Goal: Task Accomplishment & Management: Manage account settings

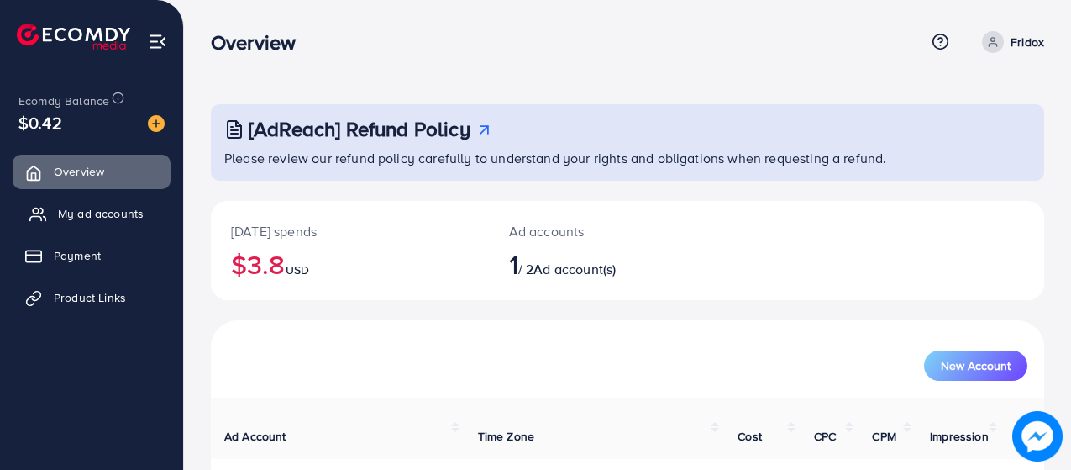
click at [53, 220] on link "My ad accounts" at bounding box center [92, 214] width 158 height 34
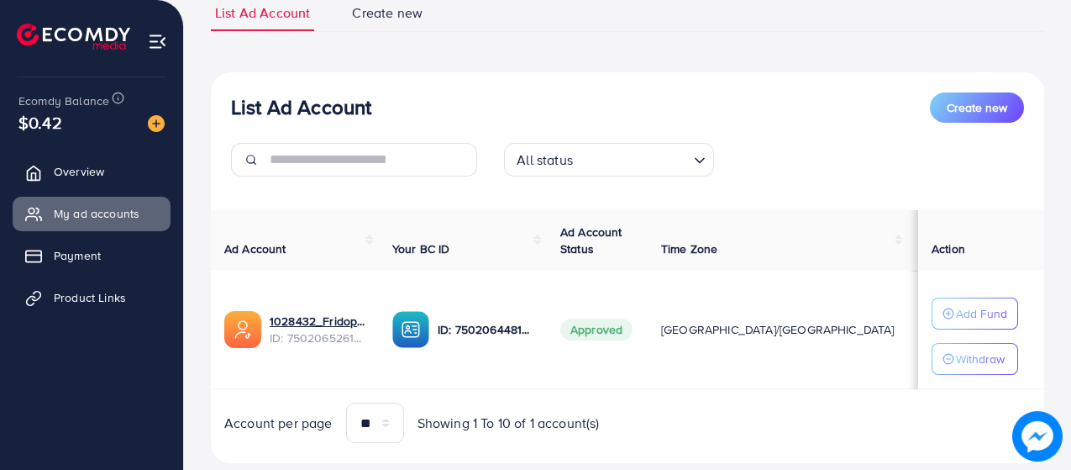
scroll to position [170, 0]
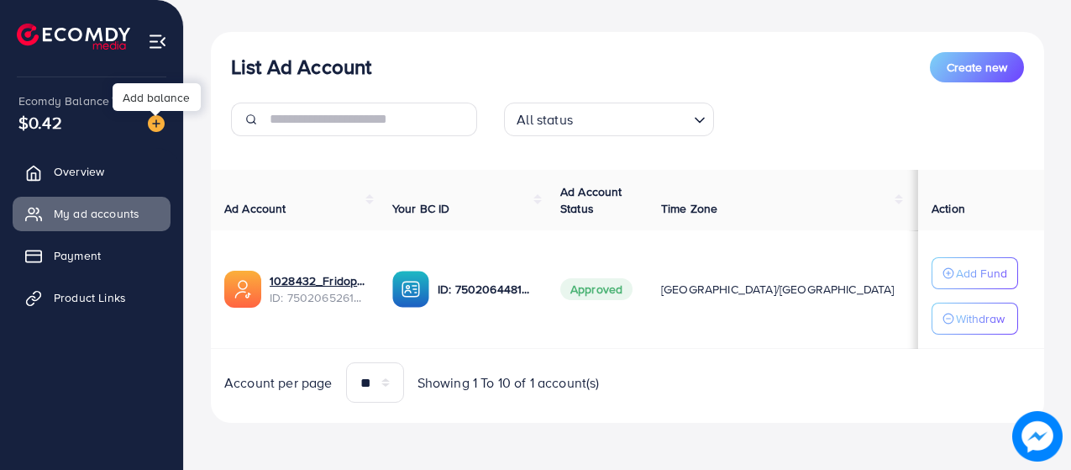
click at [164, 130] on img at bounding box center [156, 123] width 17 height 17
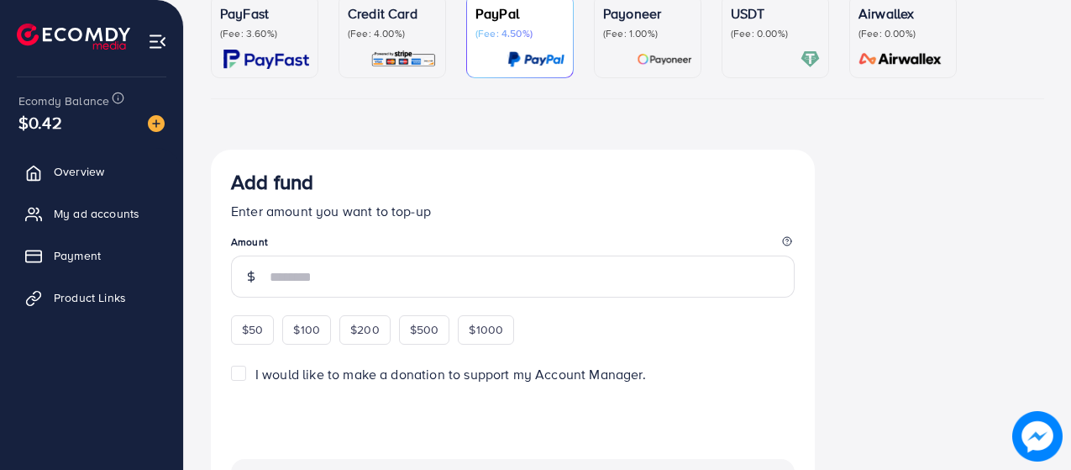
scroll to position [86, 0]
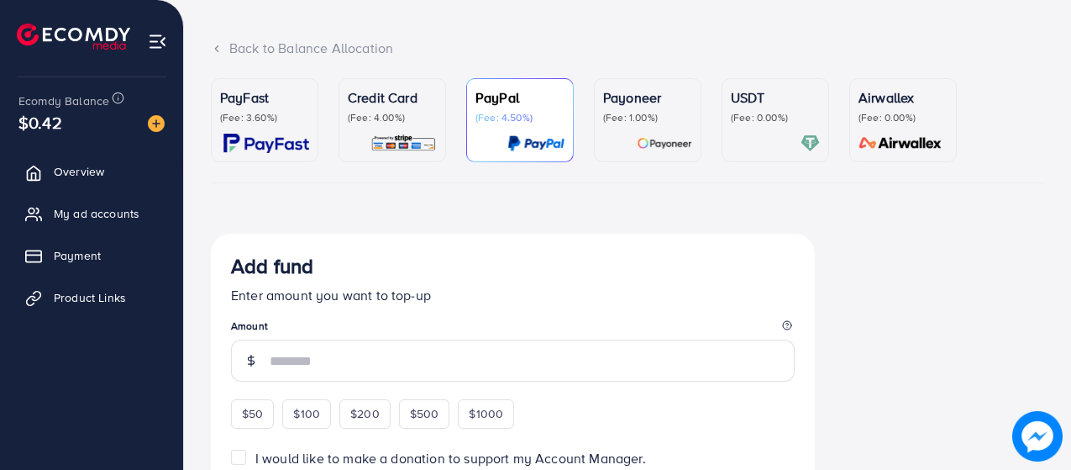
click at [405, 143] on img at bounding box center [404, 143] width 66 height 19
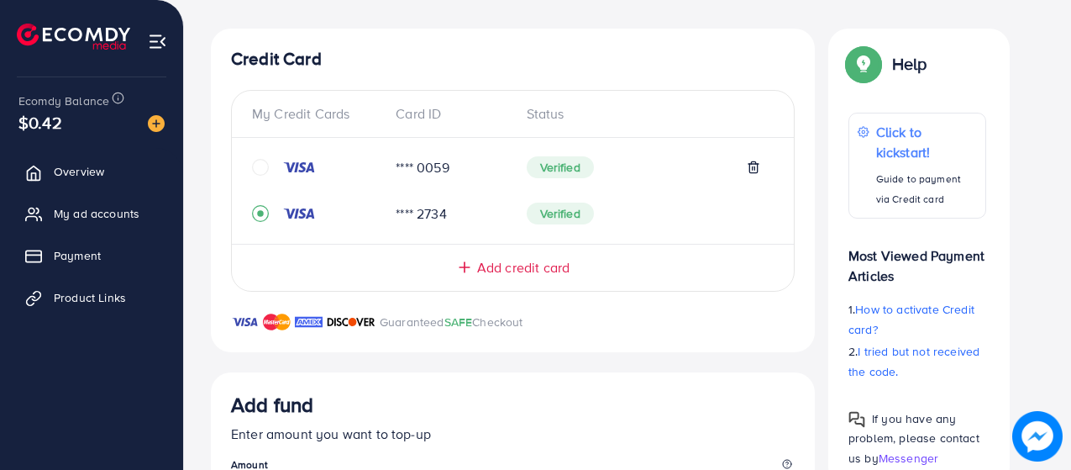
scroll to position [299, 0]
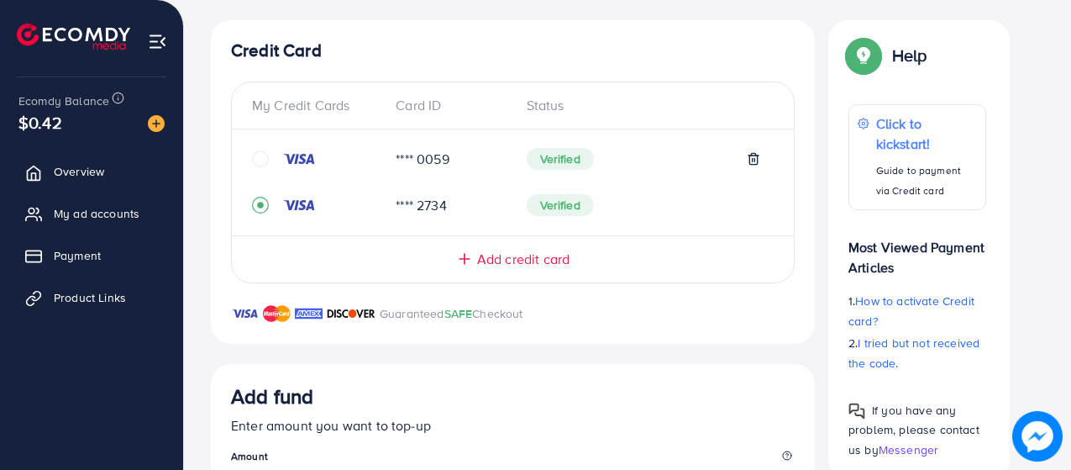
click at [271, 157] on div at bounding box center [317, 158] width 130 height 17
click at [258, 156] on icon "circle" at bounding box center [260, 158] width 17 height 17
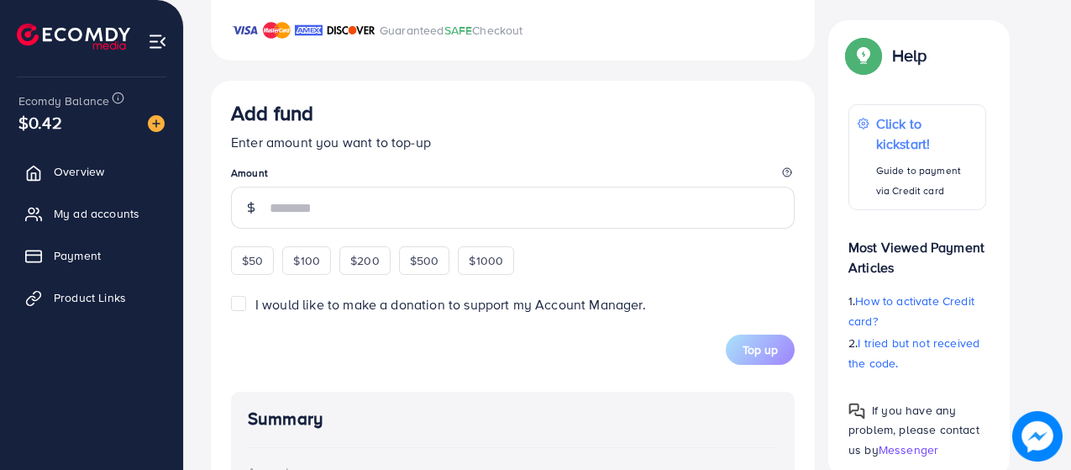
scroll to position [583, 0]
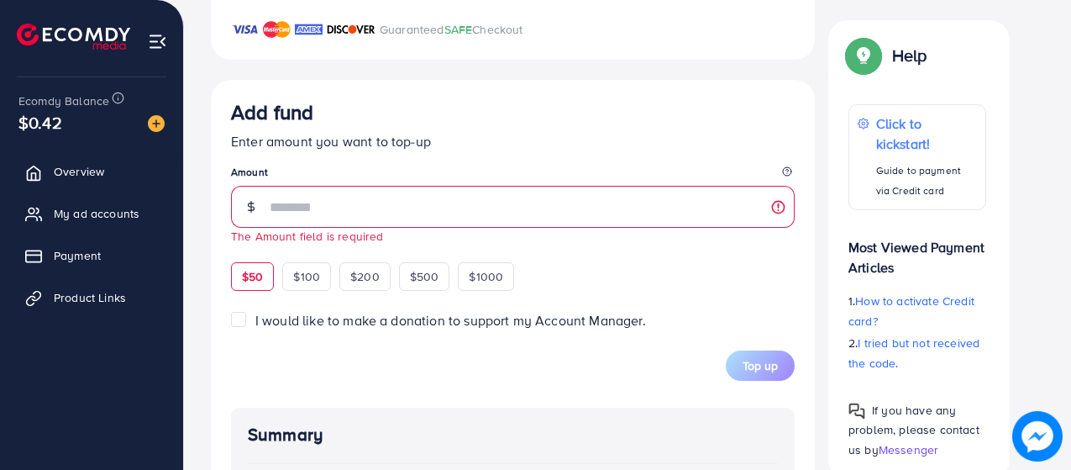
click at [250, 271] on div "$50" at bounding box center [252, 276] width 43 height 29
type input "**"
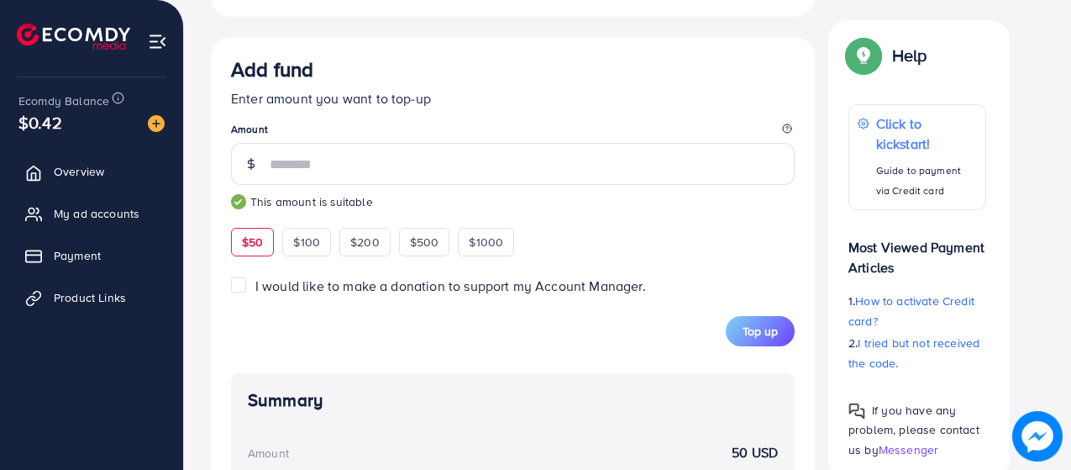
scroll to position [878, 0]
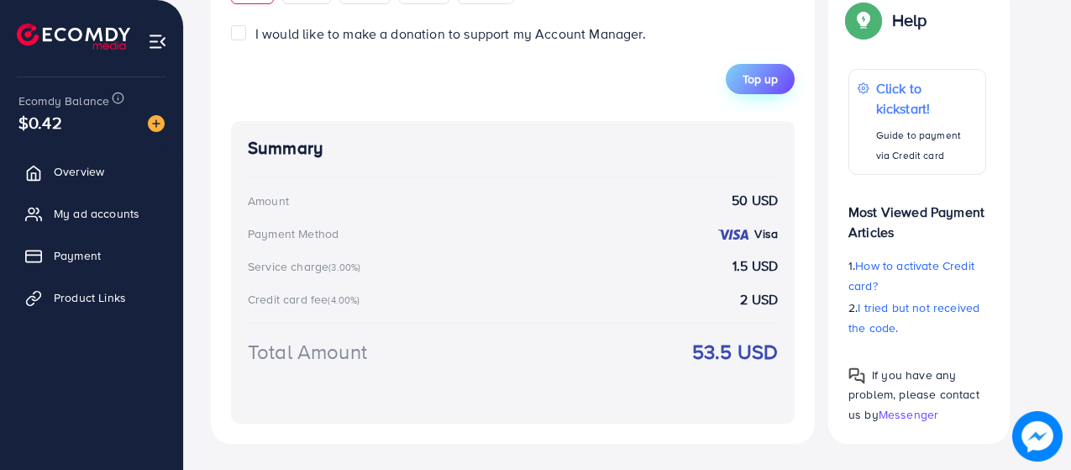
click at [749, 90] on button "Top up" at bounding box center [760, 79] width 69 height 30
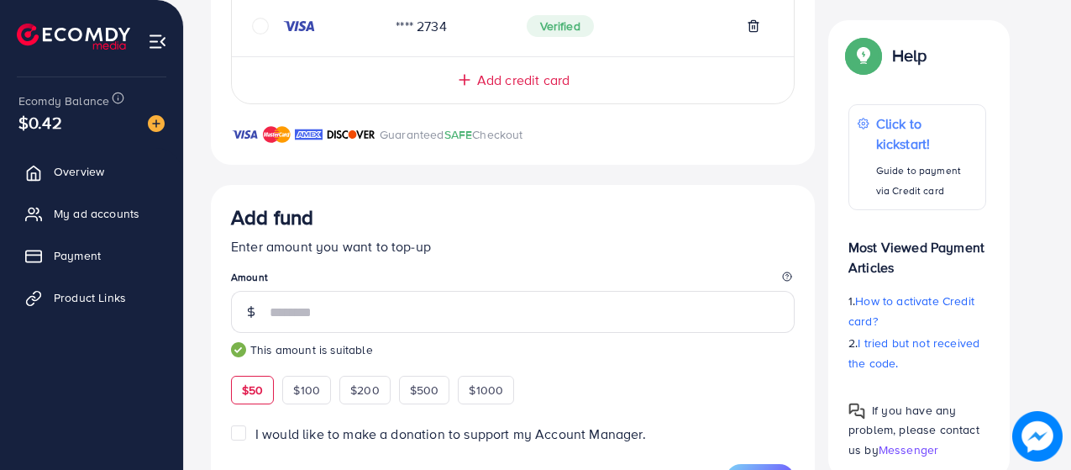
scroll to position [271, 0]
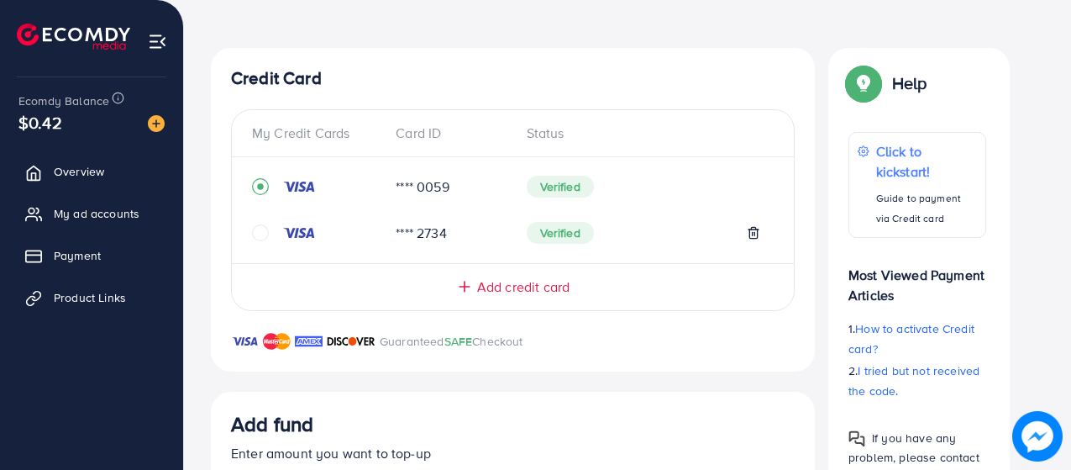
click at [621, 180] on div "Verified" at bounding box center [644, 187] width 234 height 22
click at [265, 230] on icon "circle" at bounding box center [260, 232] width 17 height 17
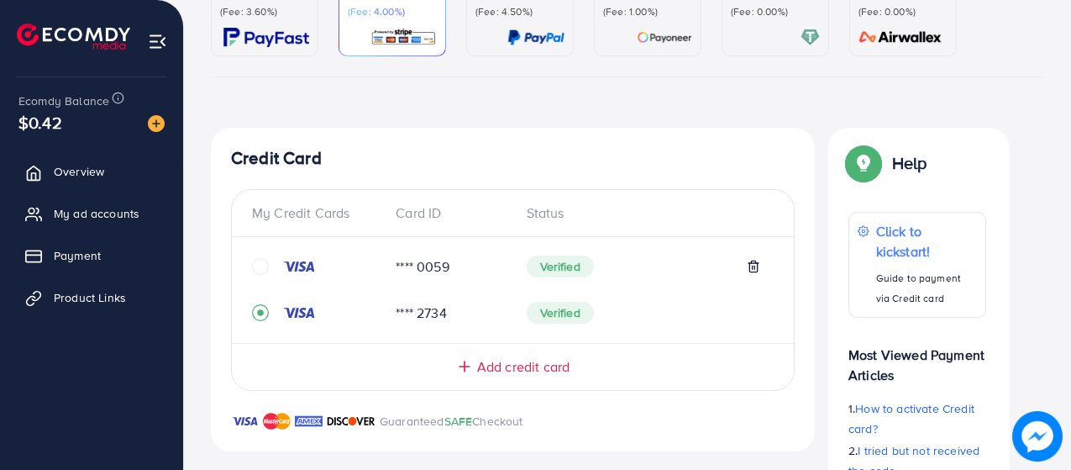
scroll to position [192, 0]
click at [757, 261] on icon at bounding box center [753, 266] width 13 height 13
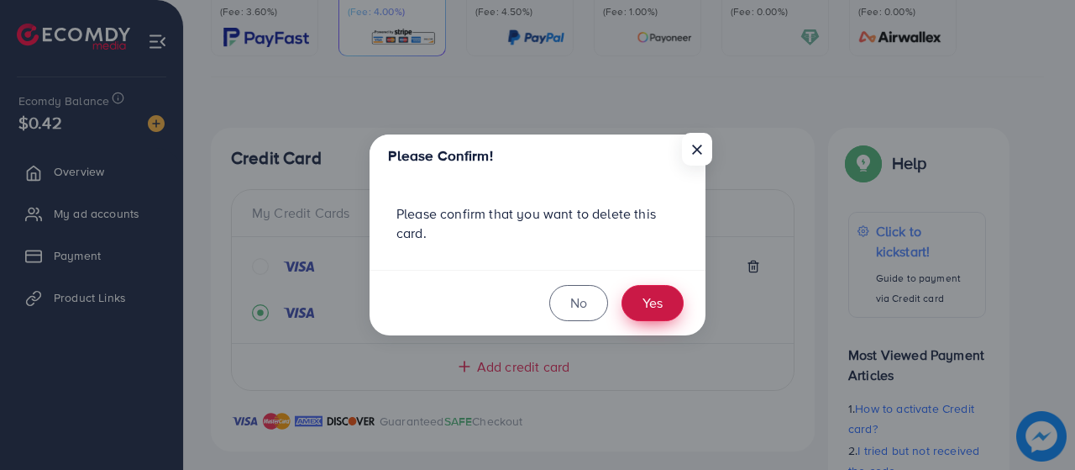
click at [647, 304] on button "Yes" at bounding box center [653, 303] width 62 height 36
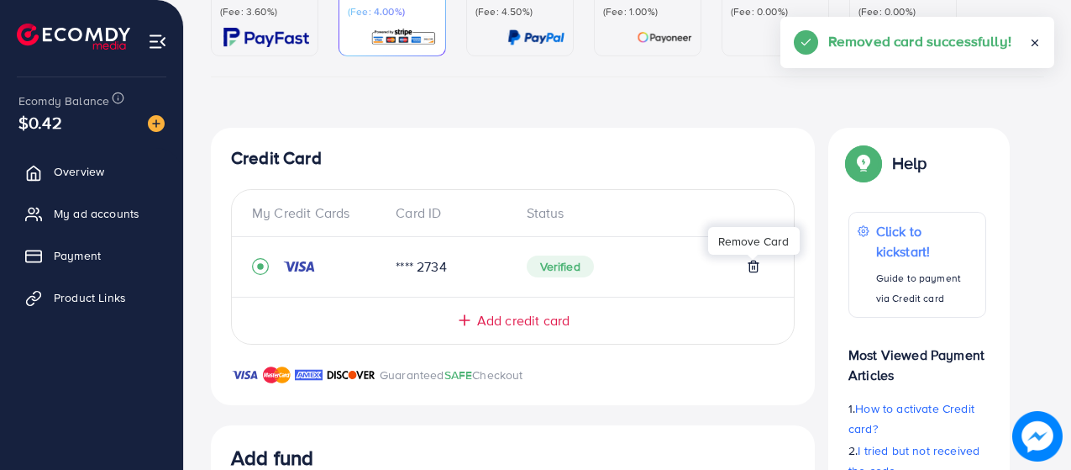
click at [568, 318] on span "Add credit card" at bounding box center [523, 320] width 92 height 19
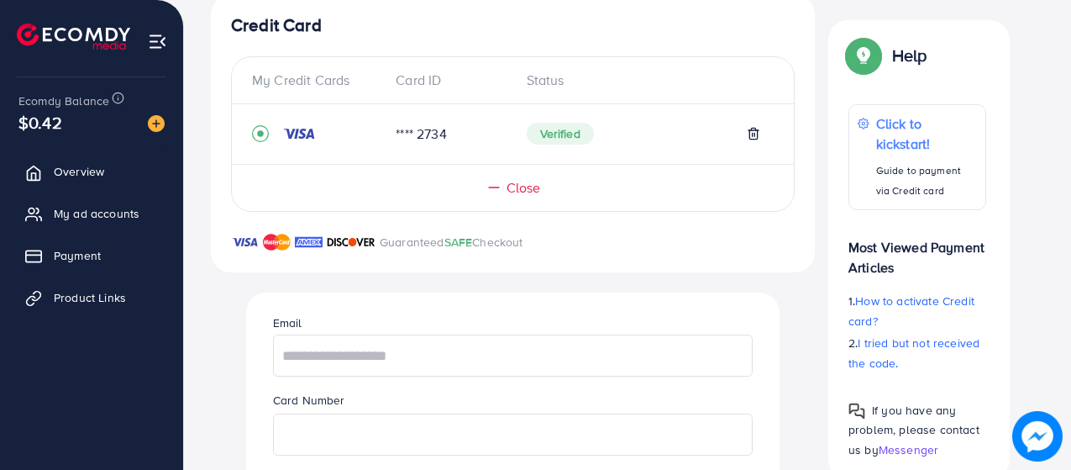
scroll to position [326, 0]
click at [636, 251] on div "Guaranteed SAFE Checkout" at bounding box center [513, 250] width 604 height 40
click at [495, 188] on icon at bounding box center [494, 185] width 17 height 17
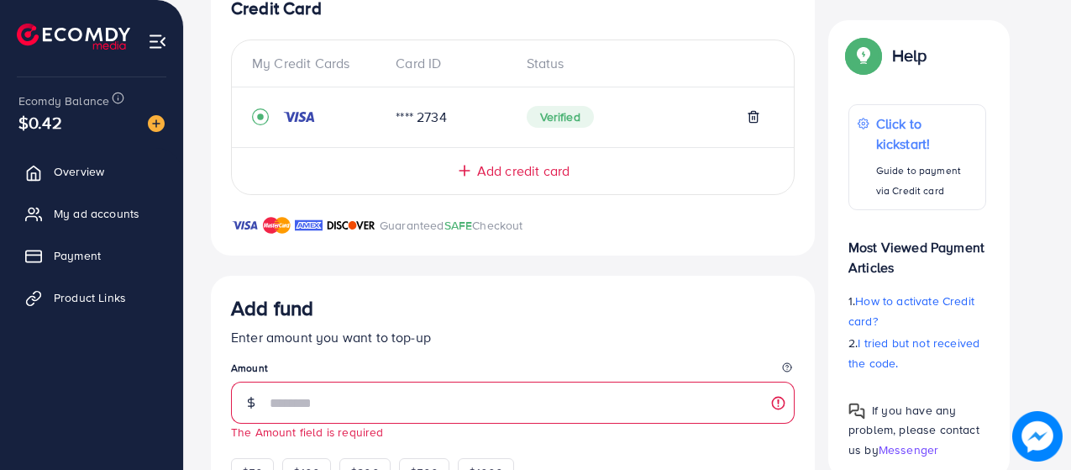
scroll to position [343, 0]
click at [503, 168] on span "Add credit card" at bounding box center [523, 169] width 92 height 19
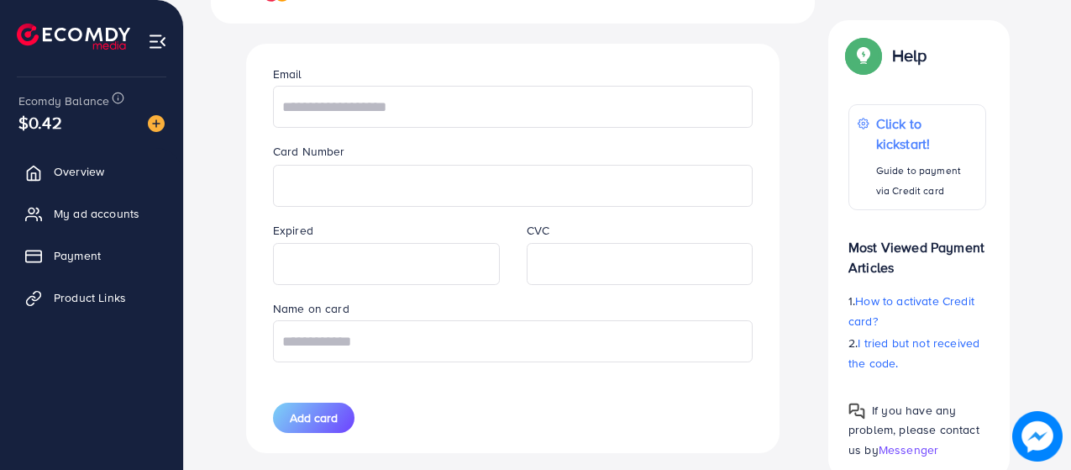
scroll to position [578, 0]
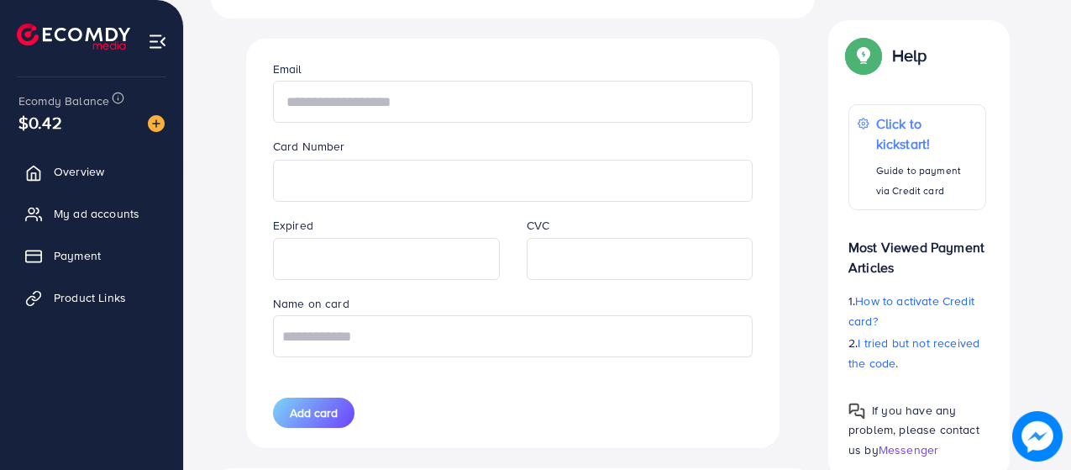
click at [390, 113] on input "text" at bounding box center [513, 102] width 480 height 42
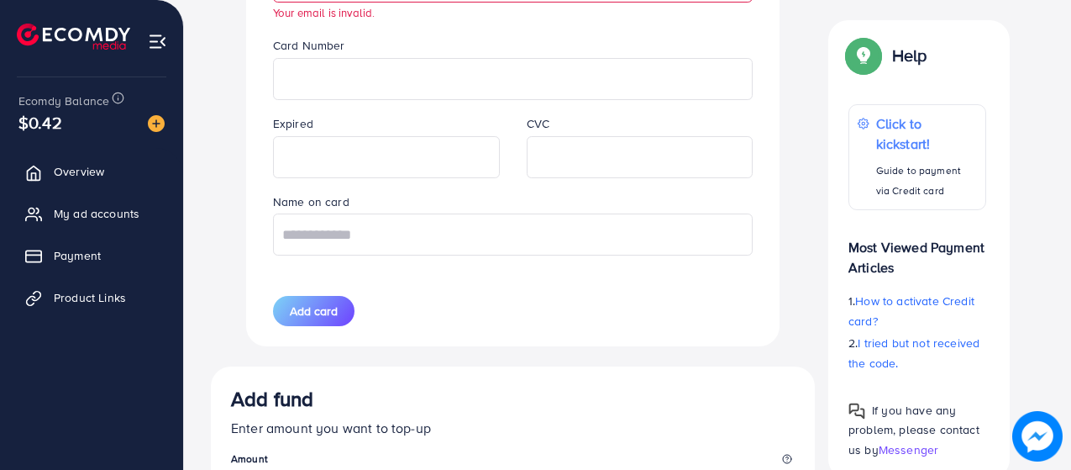
scroll to position [572, 0]
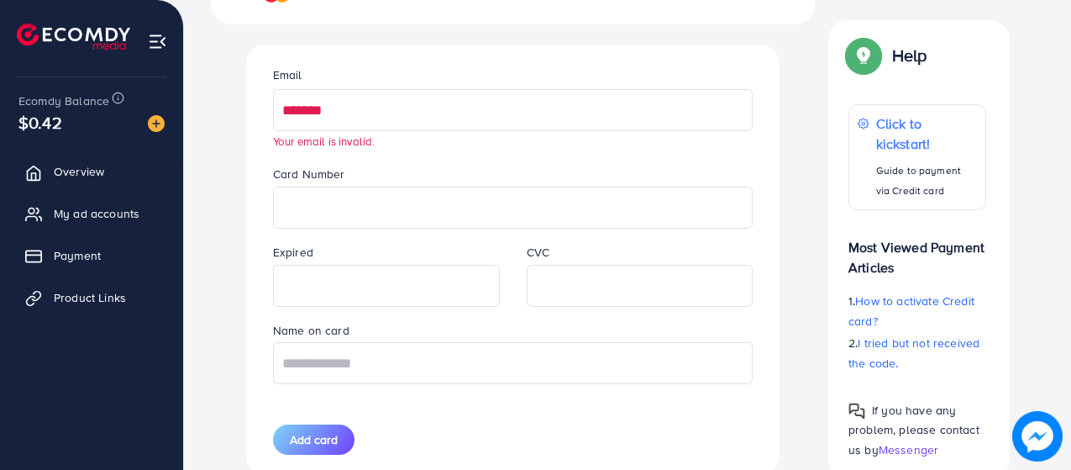
click at [323, 108] on input "*******" at bounding box center [513, 110] width 480 height 42
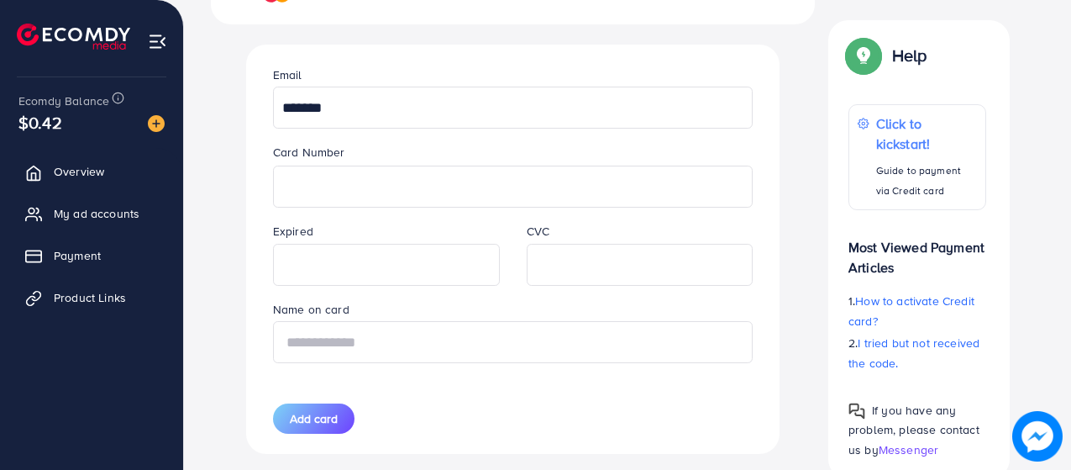
click at [381, 340] on div "Name on card" at bounding box center [513, 331] width 507 height 64
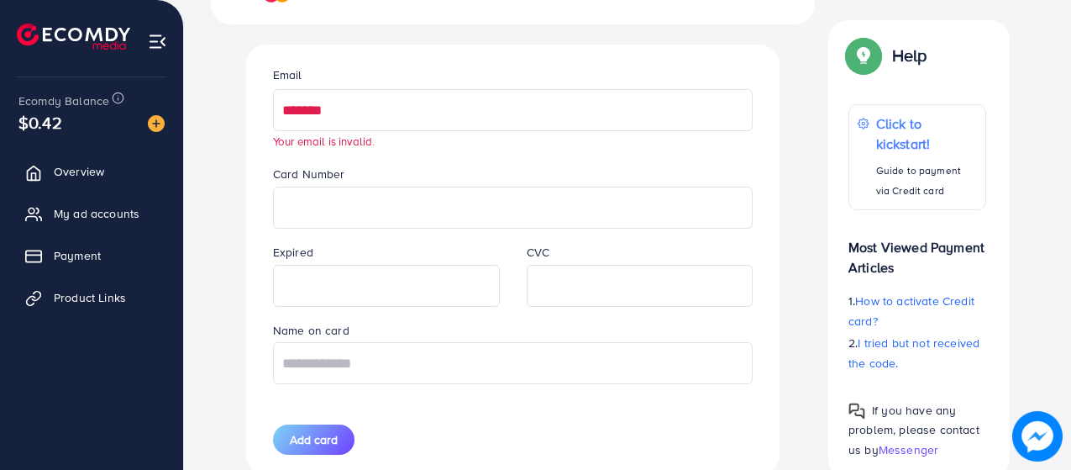
click at [324, 113] on input "*******" at bounding box center [513, 110] width 480 height 42
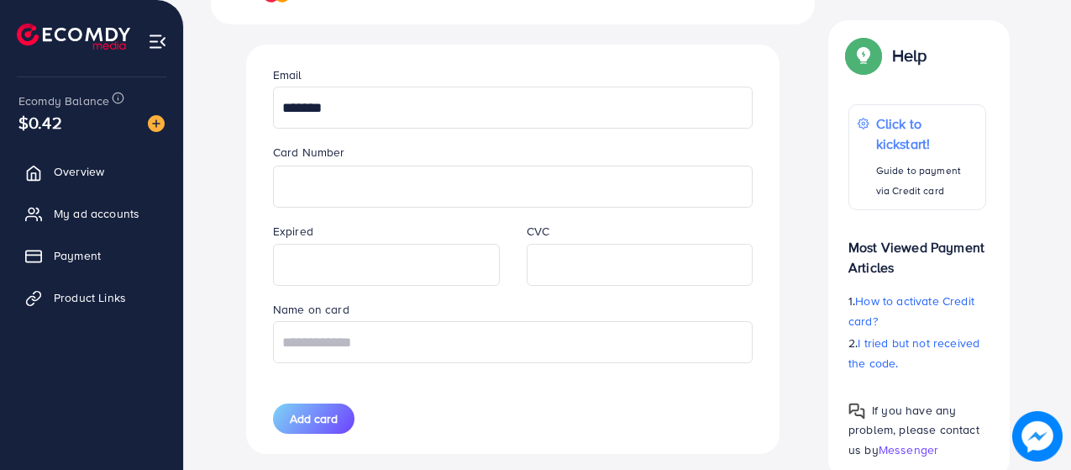
type input "********"
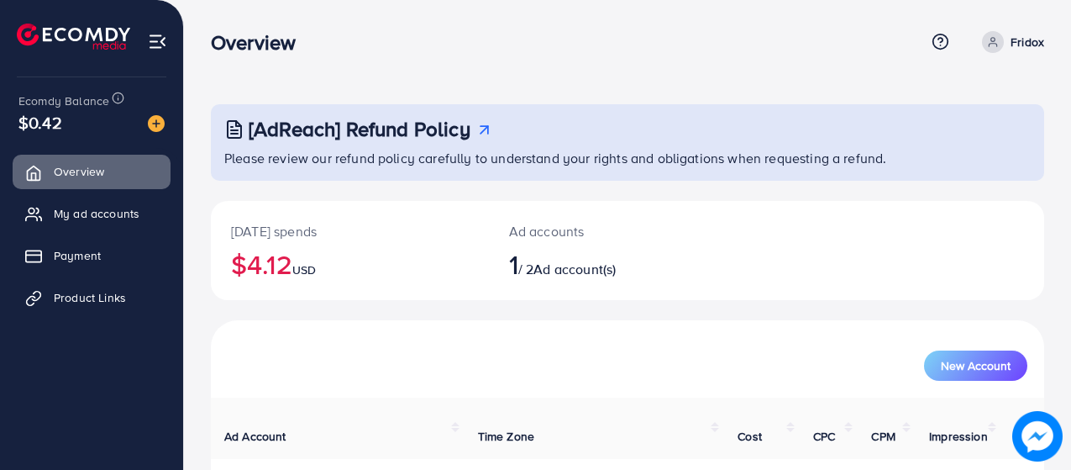
click at [159, 136] on div "Ecomdy Balance $0.42" at bounding box center [91, 112] width 156 height 71
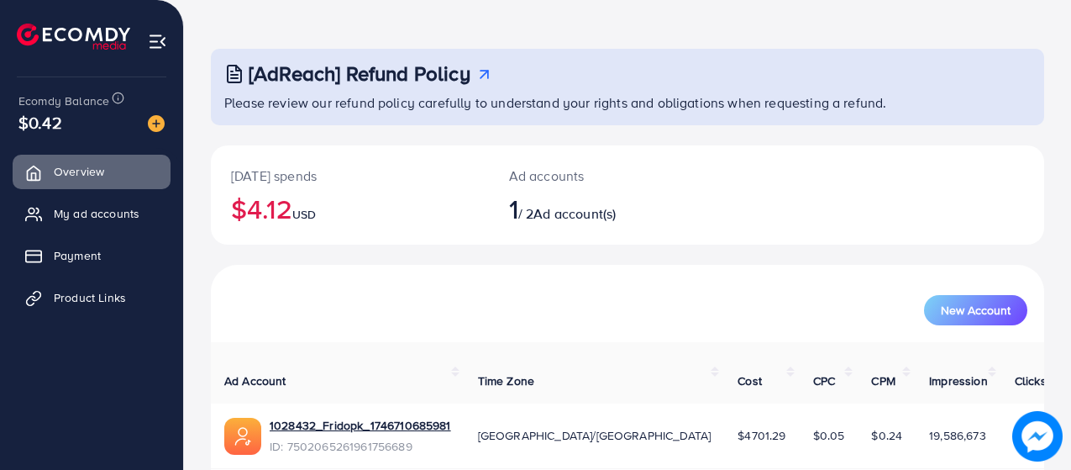
scroll to position [50, 0]
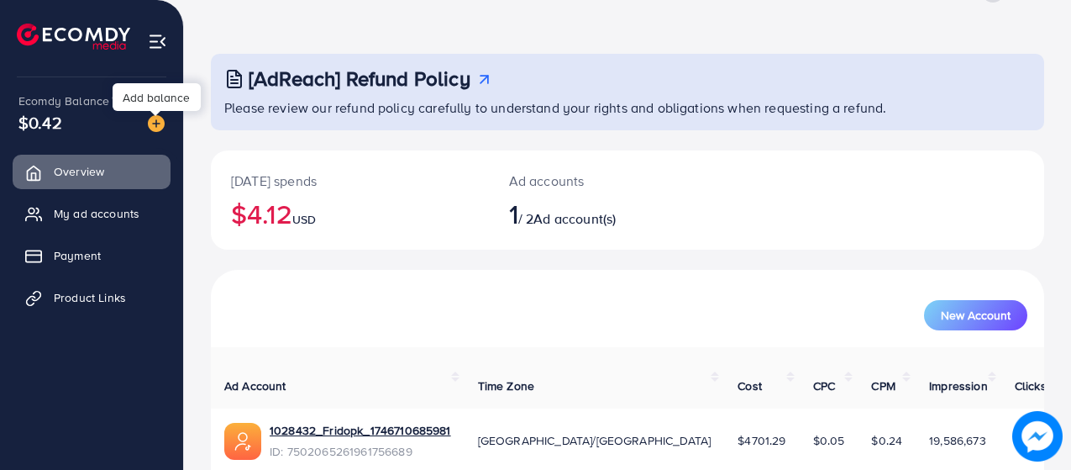
click at [155, 120] on img at bounding box center [156, 123] width 17 height 17
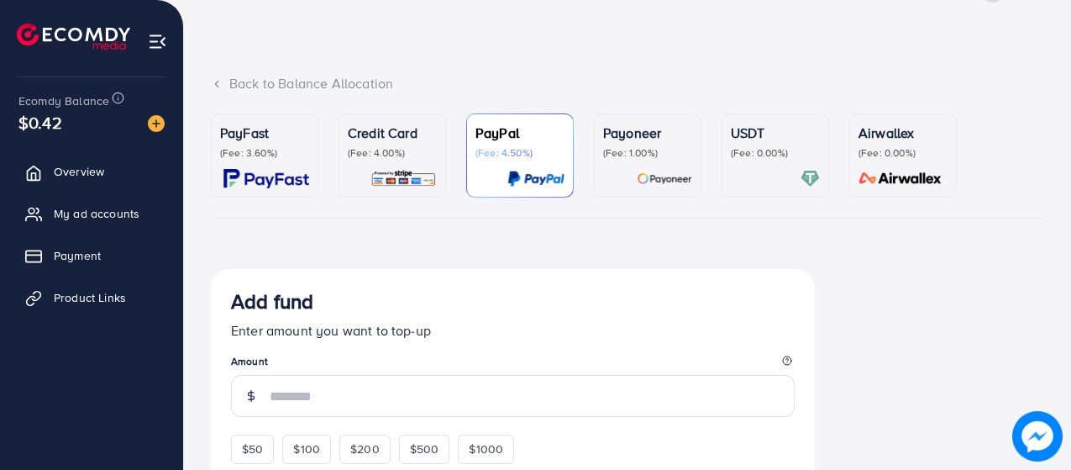
click at [398, 160] on p "(Fee: 4.00%)" at bounding box center [392, 152] width 89 height 13
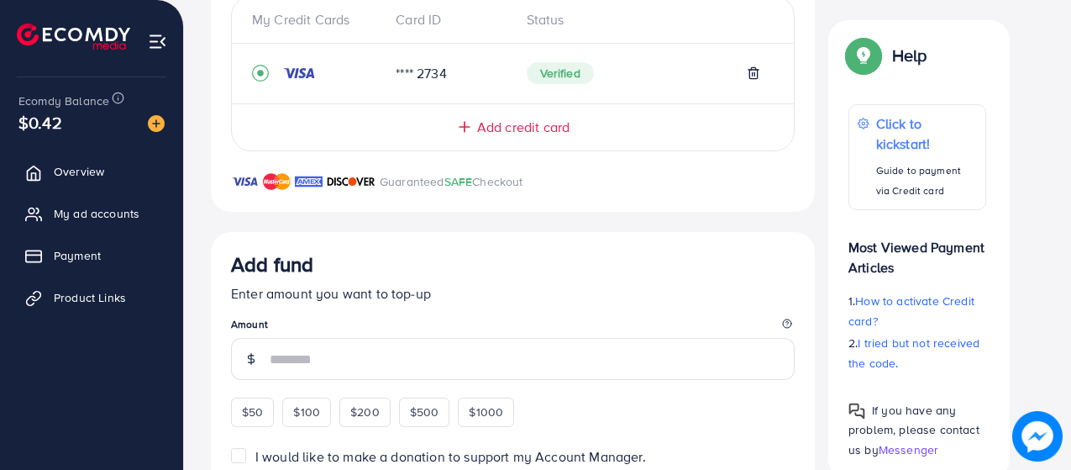
scroll to position [308, 0]
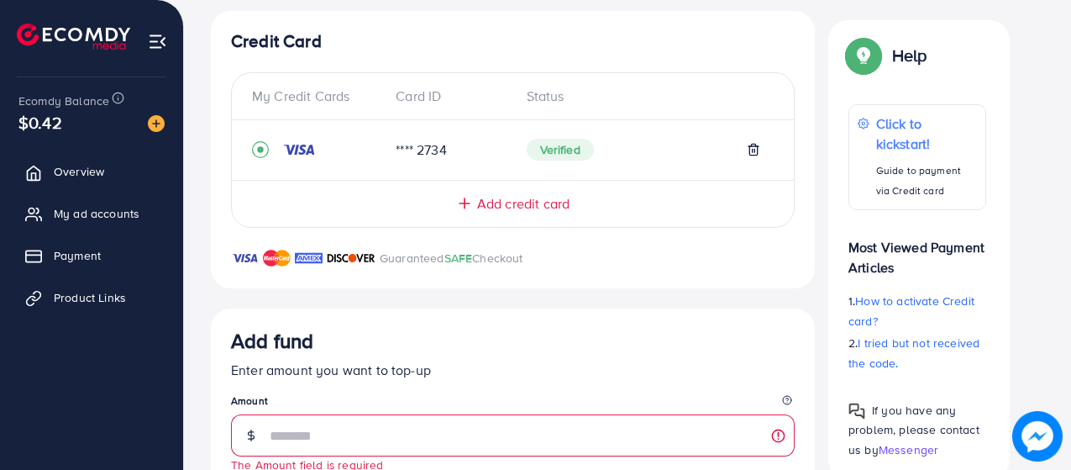
click at [471, 197] on icon at bounding box center [464, 203] width 17 height 17
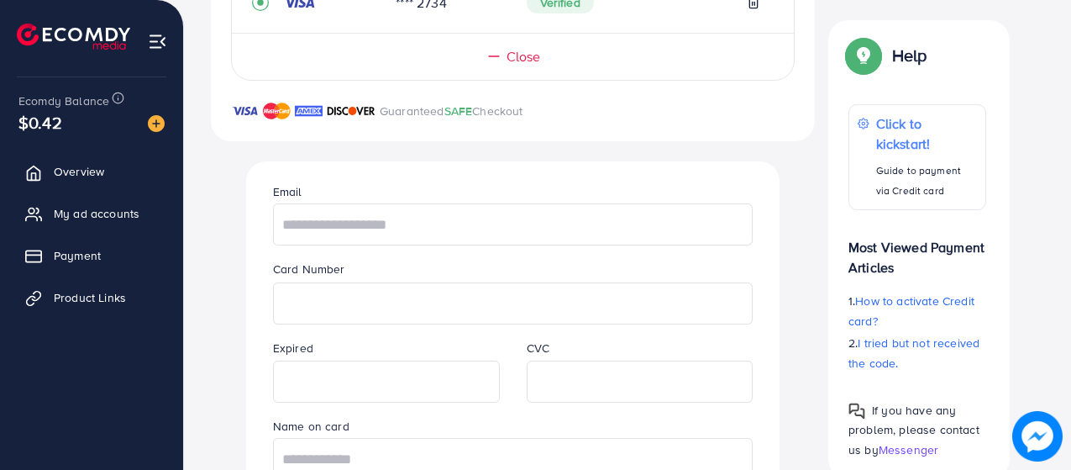
scroll to position [499, 0]
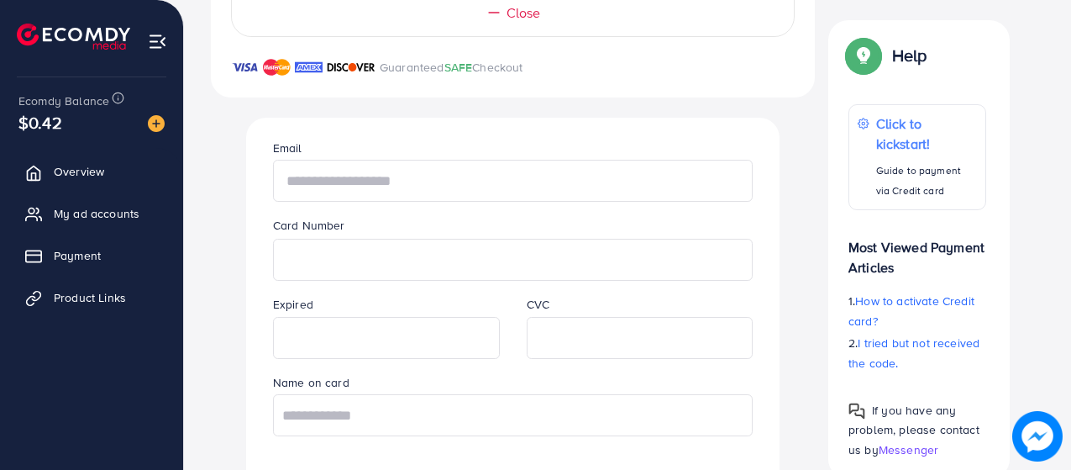
click at [345, 187] on input "text" at bounding box center [513, 181] width 480 height 42
type input "**********"
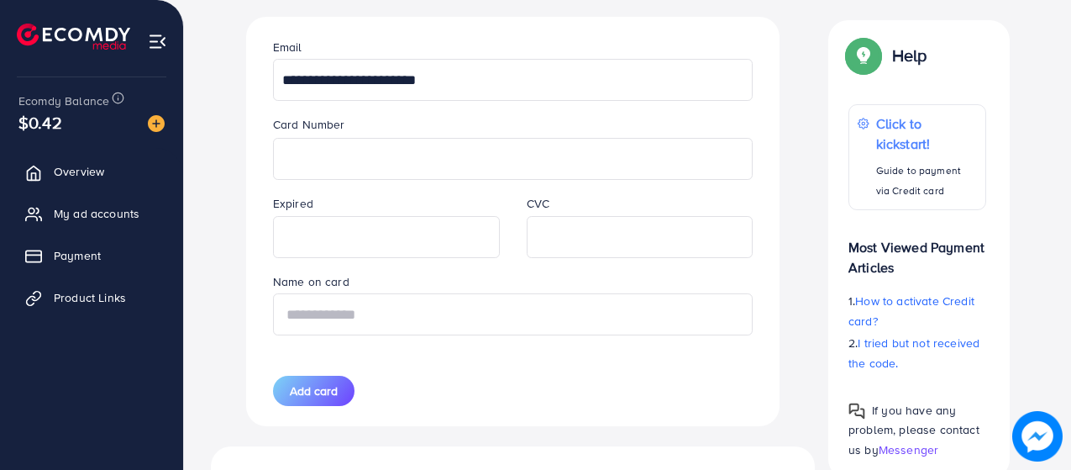
click at [418, 321] on input "text" at bounding box center [513, 314] width 480 height 42
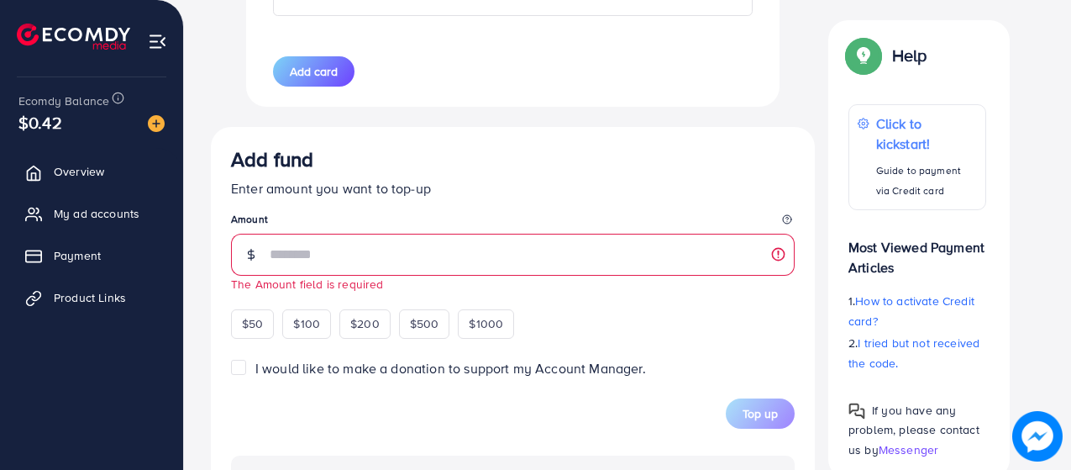
scroll to position [919, 0]
click at [328, 87] on button "Add card" at bounding box center [313, 71] width 81 height 30
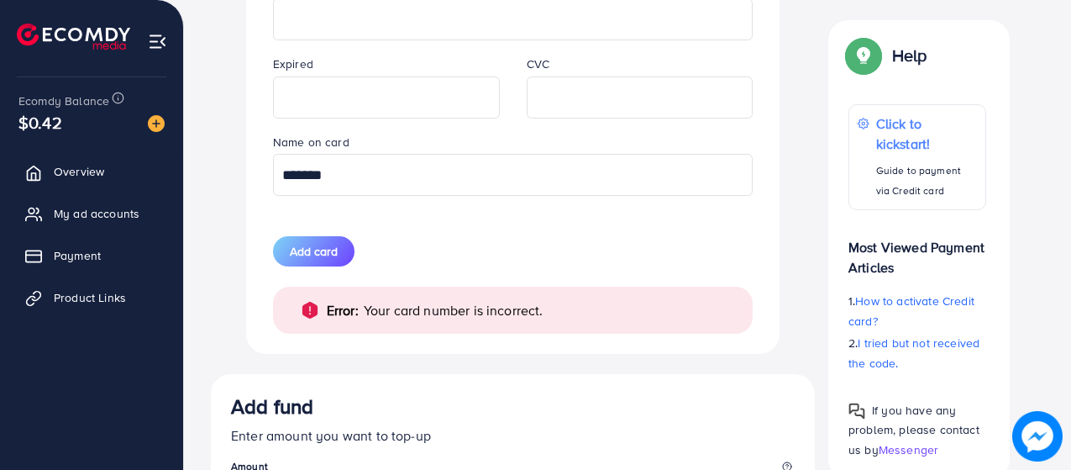
scroll to position [762, 0]
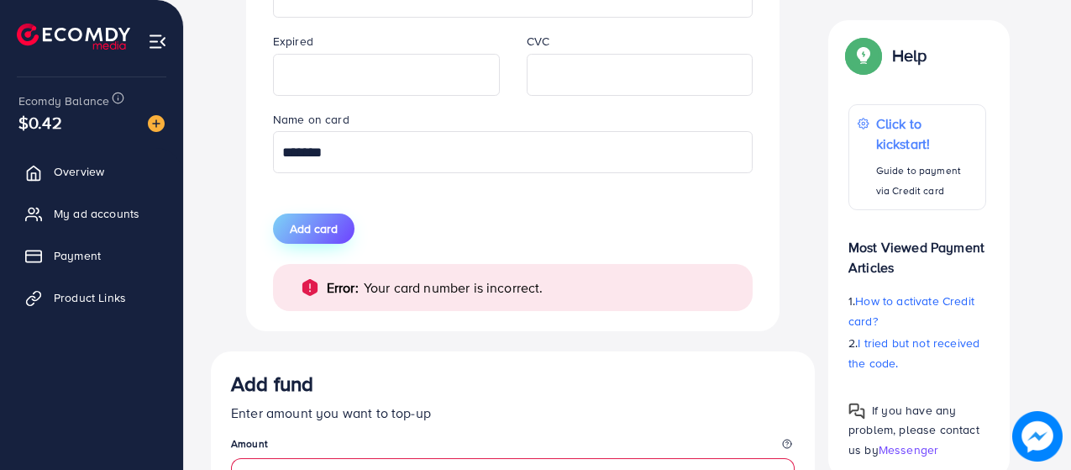
click at [320, 234] on span "Add card" at bounding box center [314, 228] width 48 height 17
click at [315, 227] on span "Add card" at bounding box center [314, 228] width 48 height 17
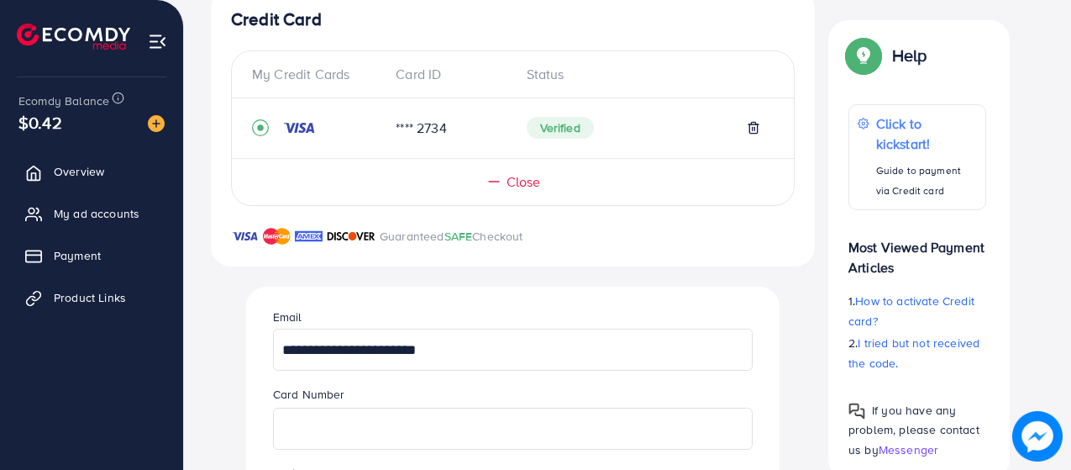
scroll to position [324, 0]
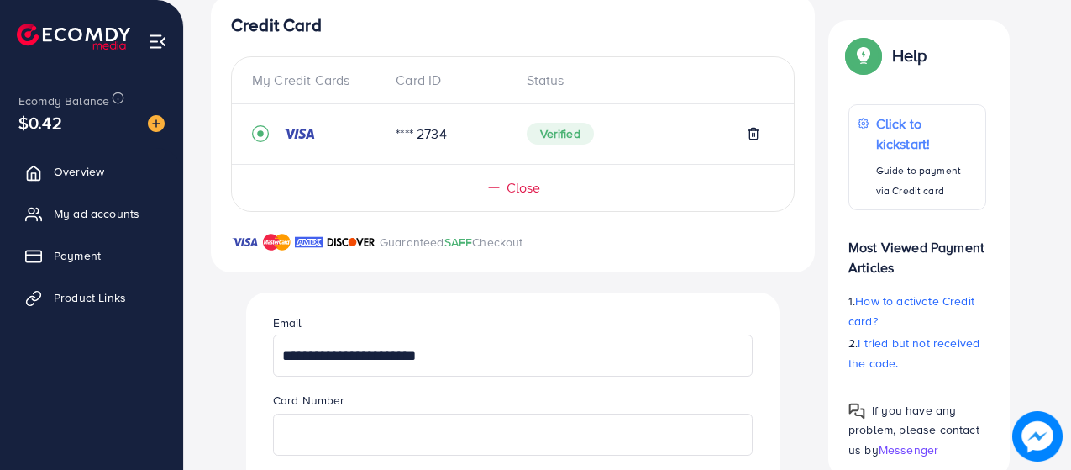
click at [538, 244] on div "Guaranteed SAFE Checkout" at bounding box center [513, 252] width 604 height 40
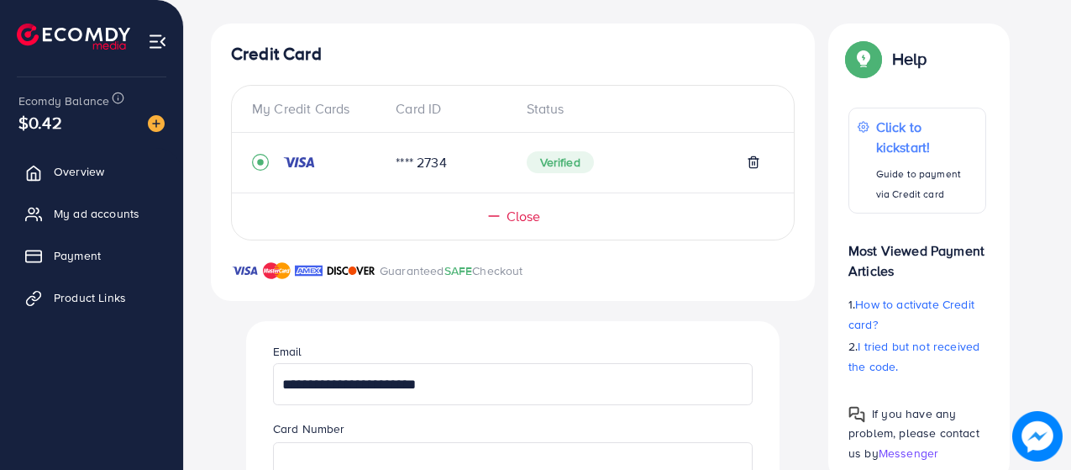
scroll to position [297, 0]
click at [424, 104] on div "Card ID" at bounding box center [447, 107] width 130 height 19
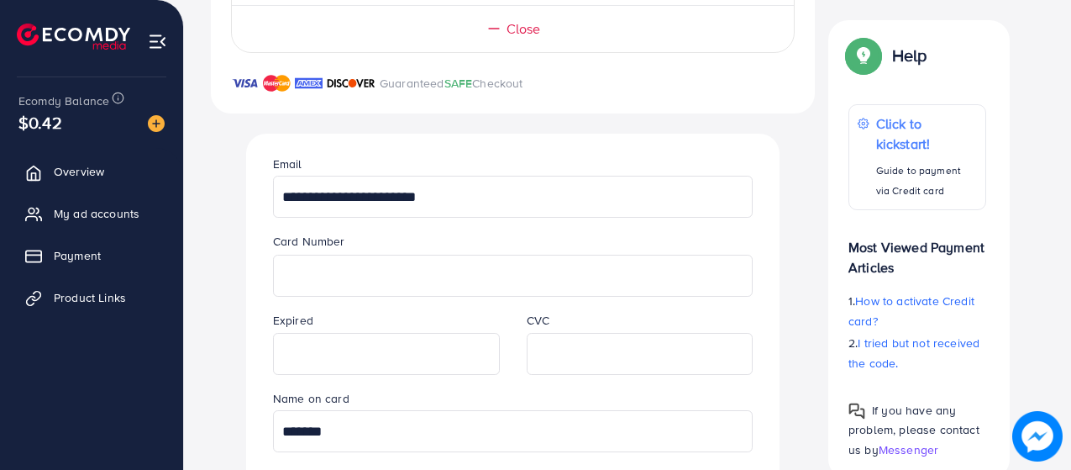
scroll to position [521, 0]
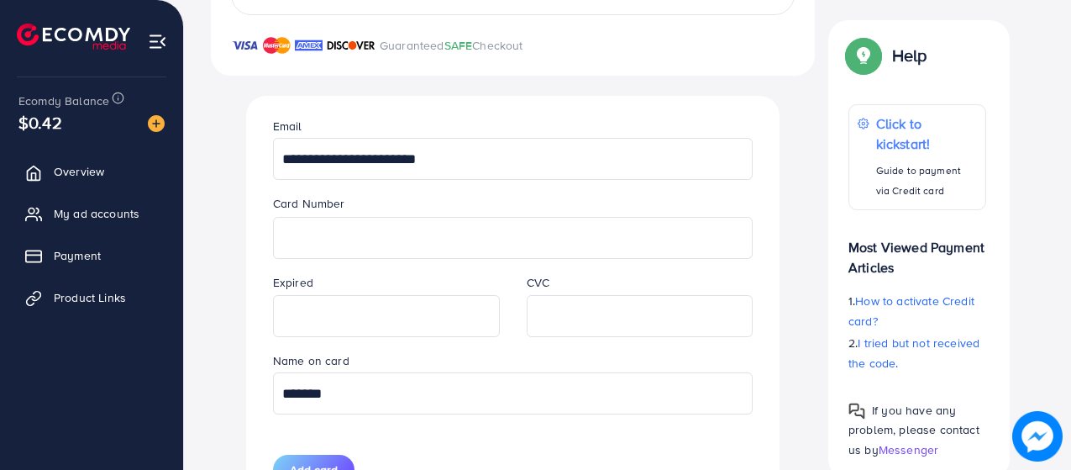
click at [479, 140] on input "**********" at bounding box center [513, 159] width 480 height 42
click at [155, 123] on img at bounding box center [156, 123] width 17 height 17
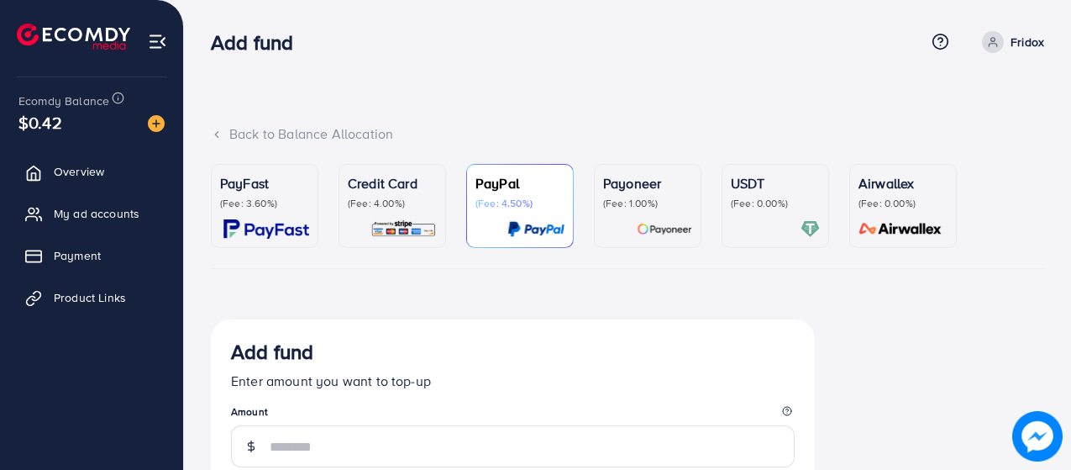
click at [375, 216] on div "Credit Card (Fee: 4.00%)" at bounding box center [392, 206] width 89 height 66
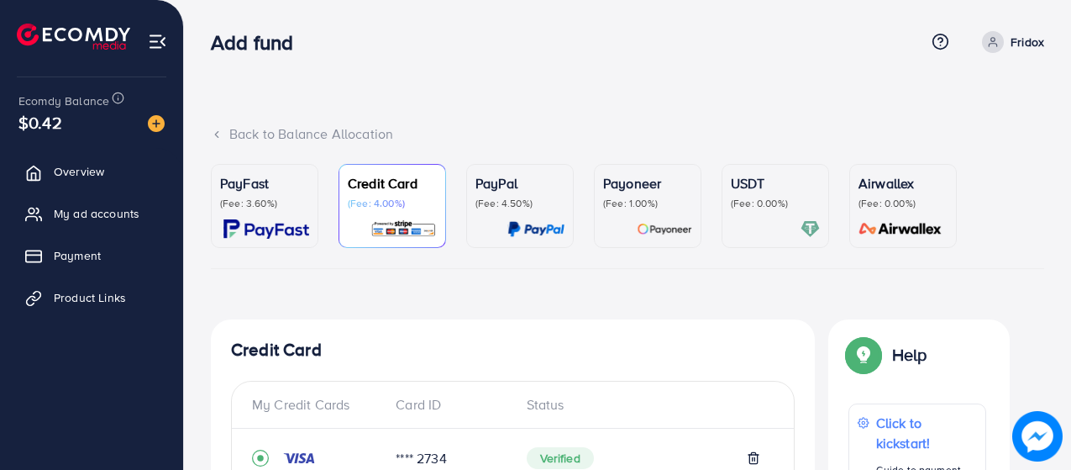
scroll to position [235, 0]
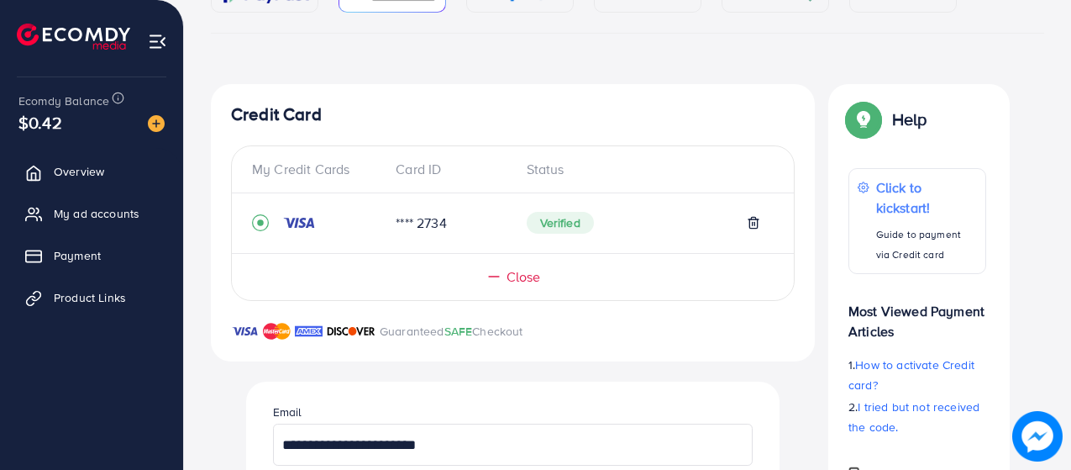
click at [518, 280] on span "Close" at bounding box center [524, 276] width 34 height 19
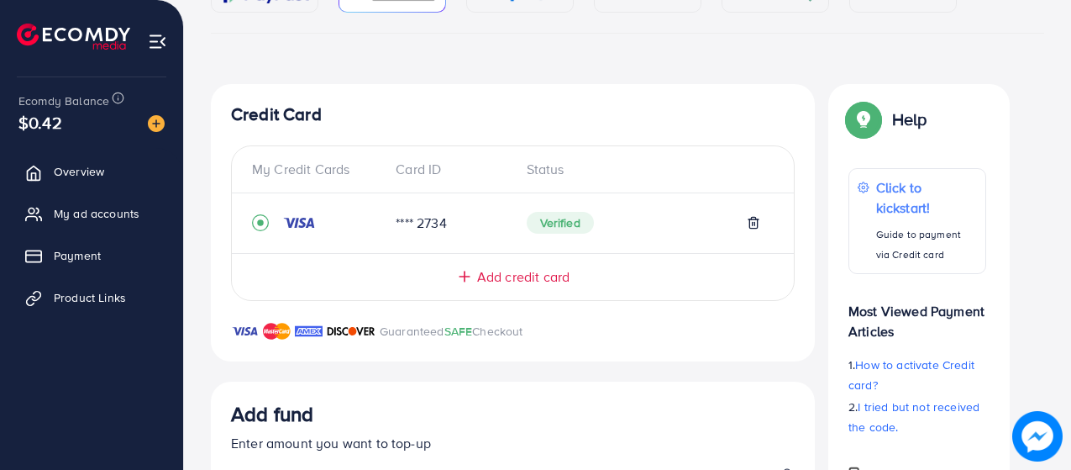
click at [518, 280] on span "Add credit card" at bounding box center [523, 276] width 92 height 19
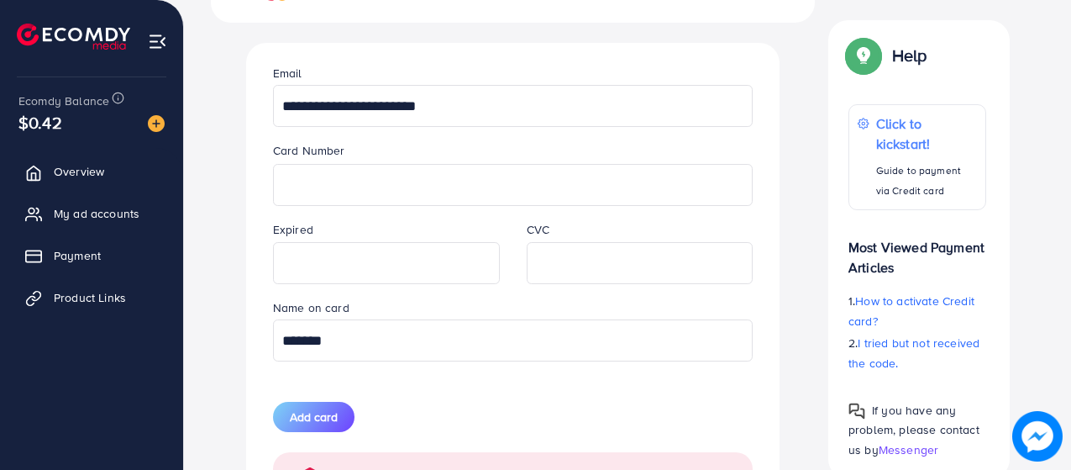
scroll to position [582, 0]
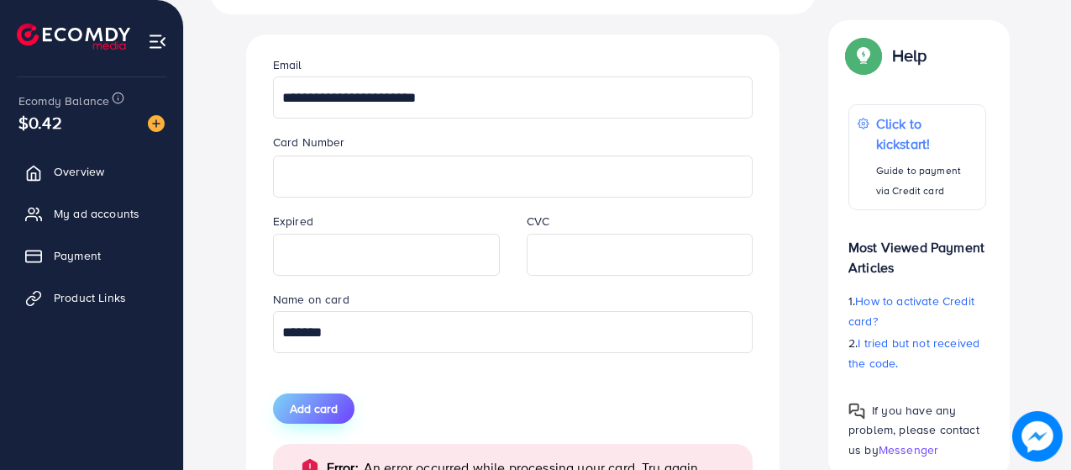
click at [320, 407] on span "Add card" at bounding box center [314, 408] width 48 height 17
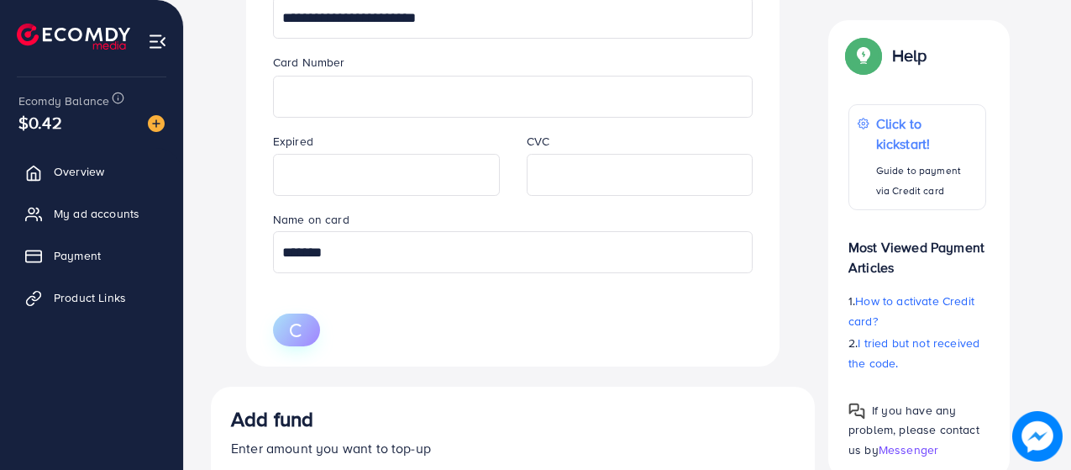
scroll to position [666, 0]
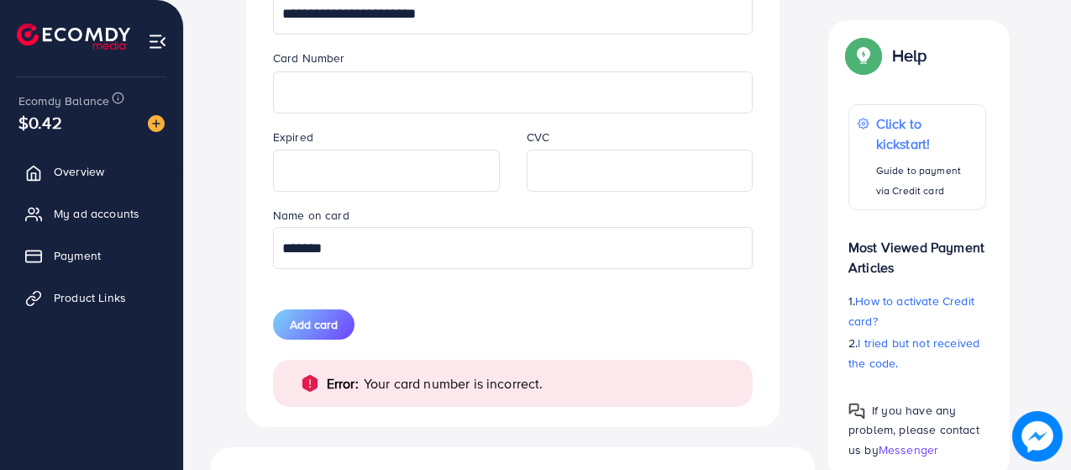
click at [333, 257] on input "*******" at bounding box center [513, 248] width 480 height 42
type input "*******"
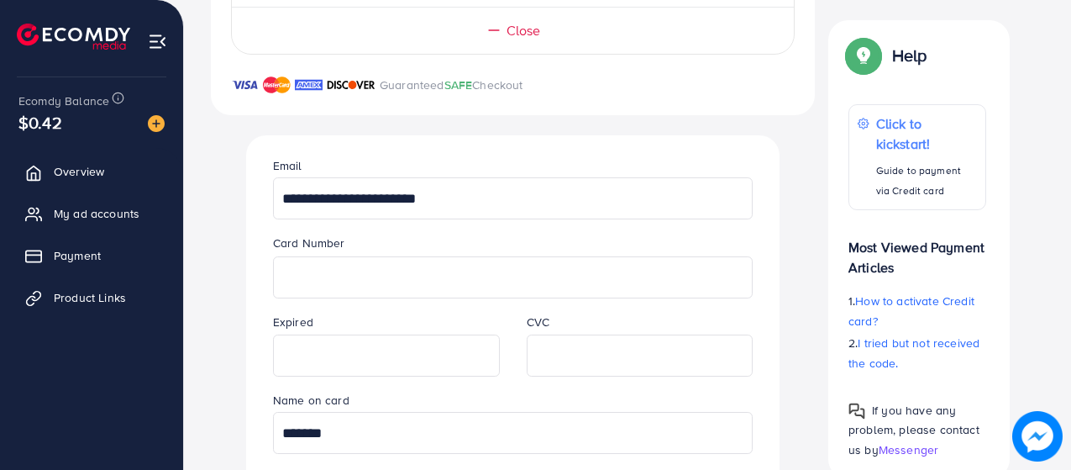
scroll to position [521, 0]
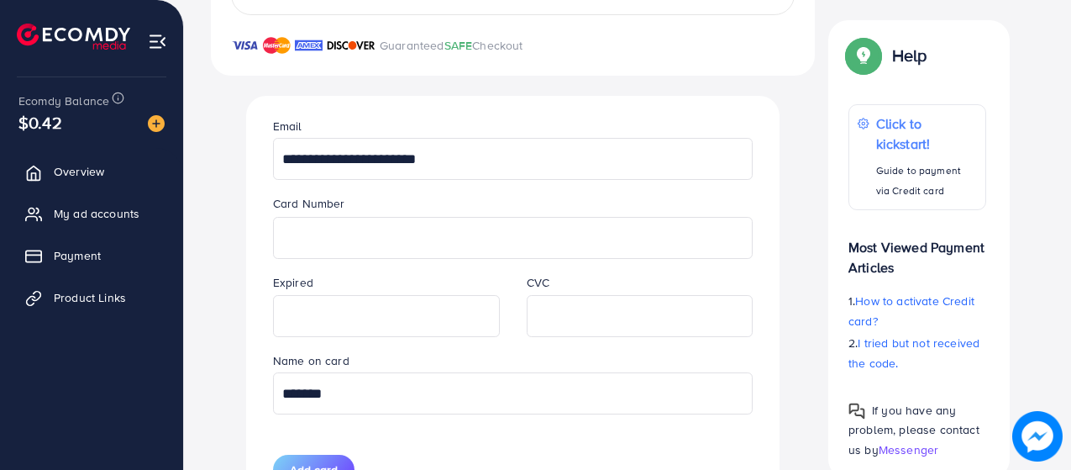
click at [256, 192] on div "**********" at bounding box center [513, 334] width 534 height 476
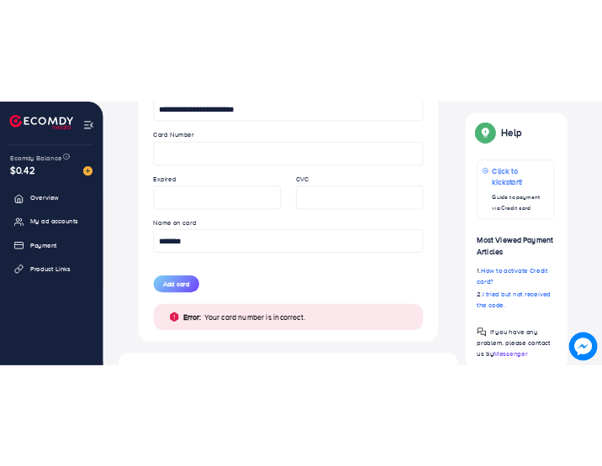
scroll to position [666, 0]
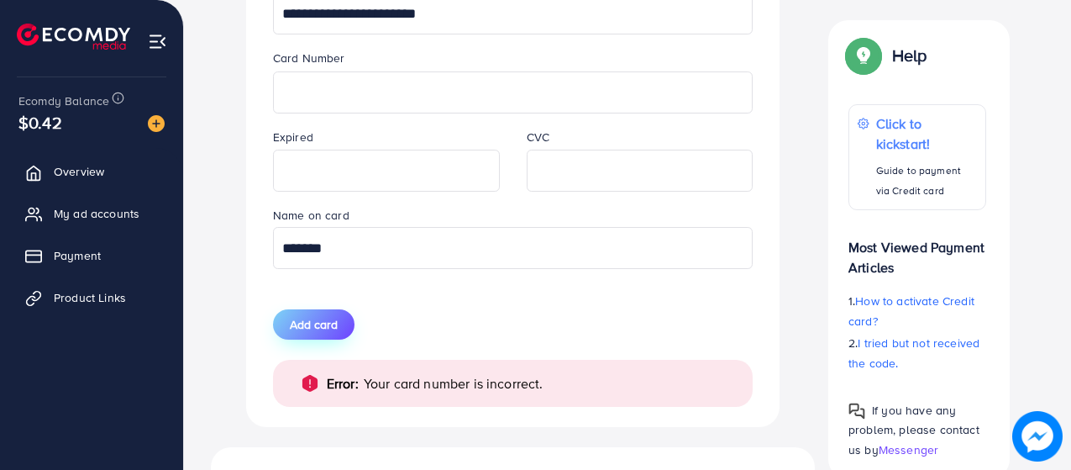
click at [331, 321] on span "Add card" at bounding box center [314, 324] width 48 height 17
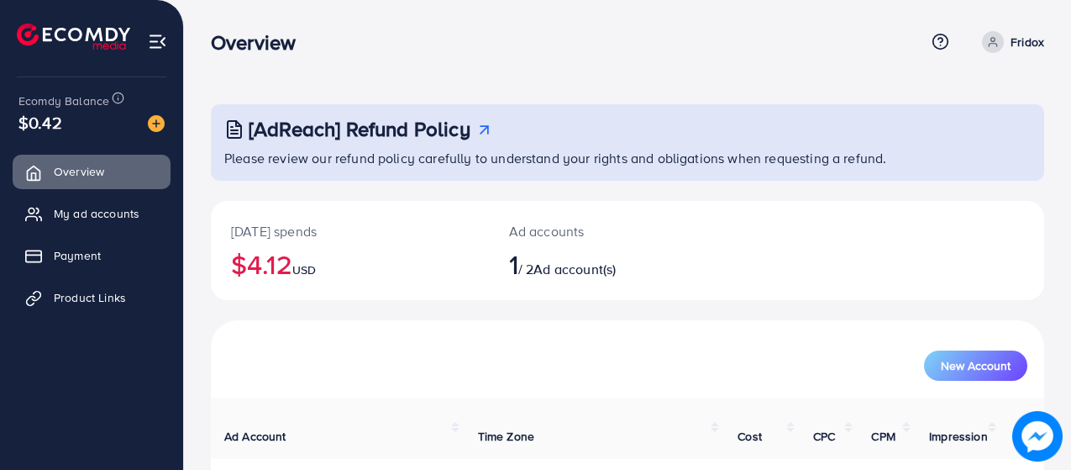
click at [159, 121] on img at bounding box center [156, 123] width 17 height 17
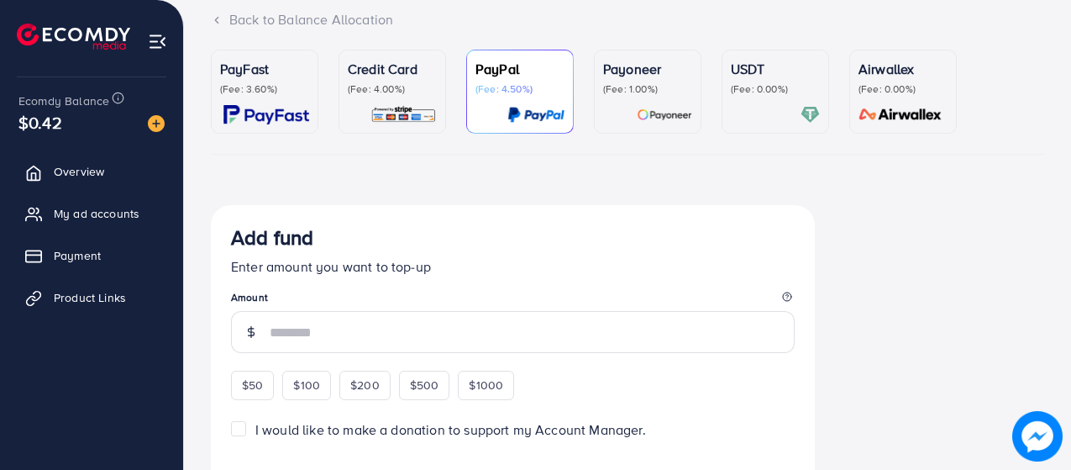
scroll to position [112, 0]
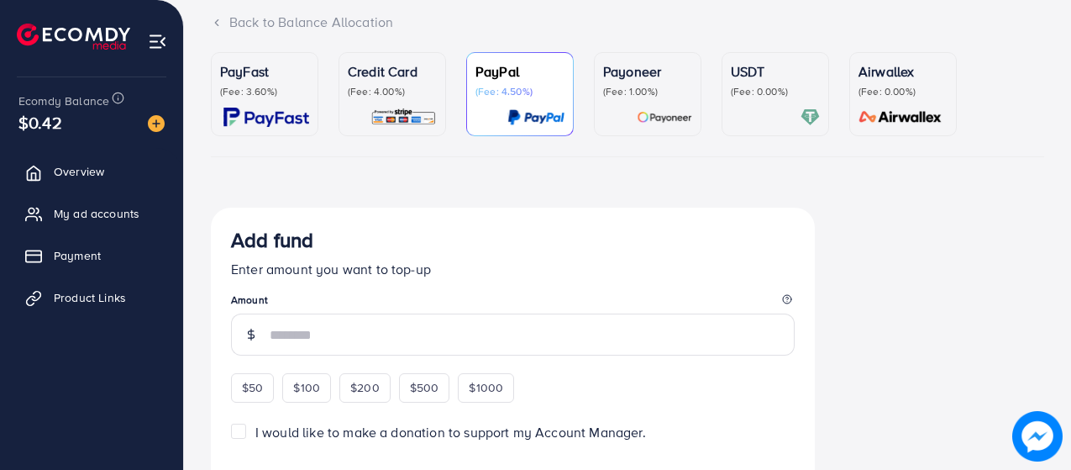
click at [426, 108] on img at bounding box center [404, 117] width 66 height 19
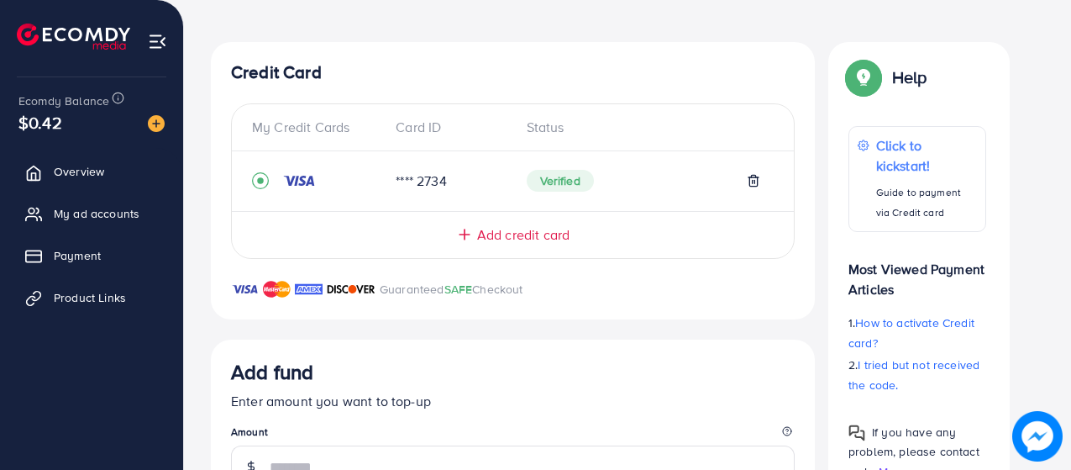
scroll to position [280, 0]
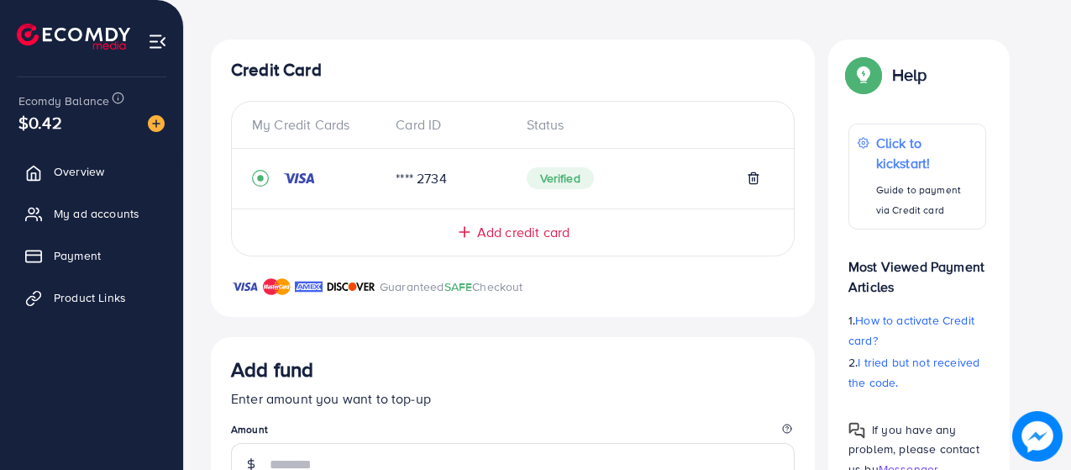
click at [508, 230] on span "Add credit card" at bounding box center [523, 232] width 92 height 19
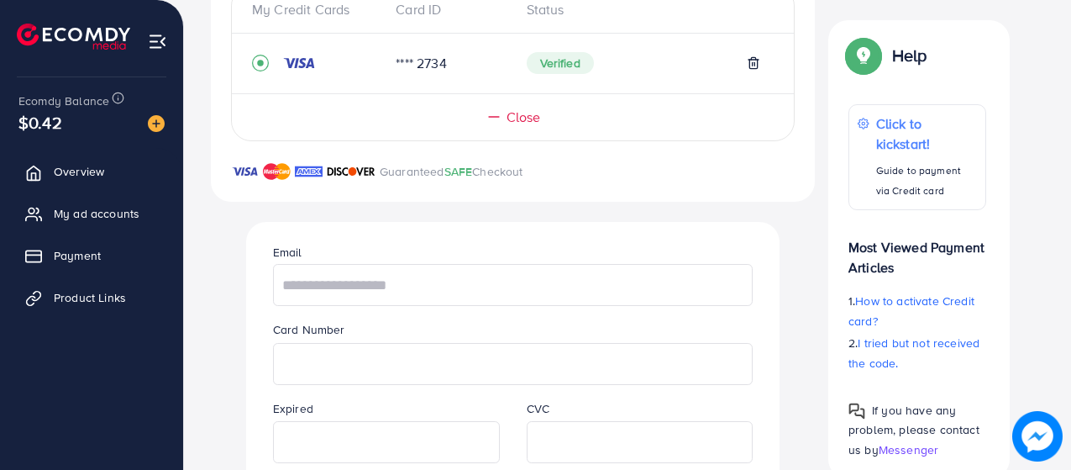
scroll to position [476, 0]
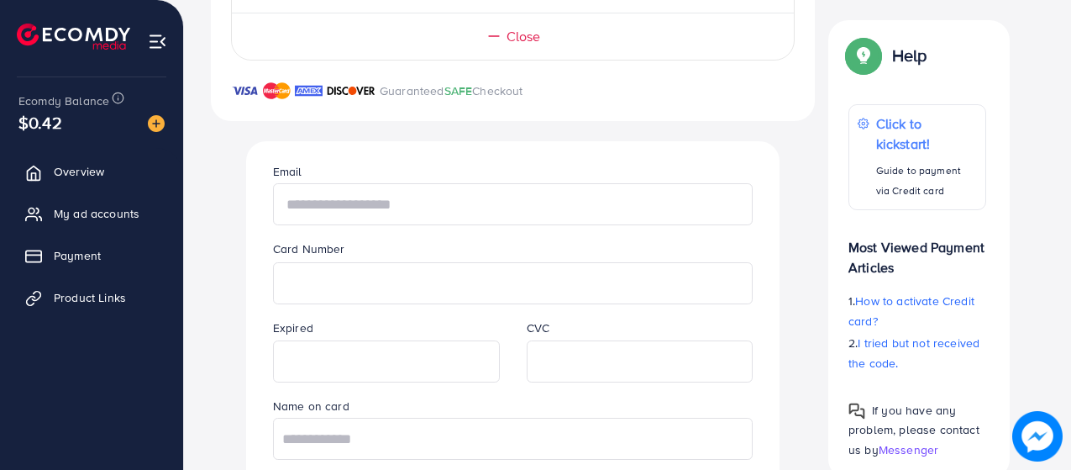
click at [415, 198] on input "text" at bounding box center [513, 204] width 480 height 42
type input "**********"
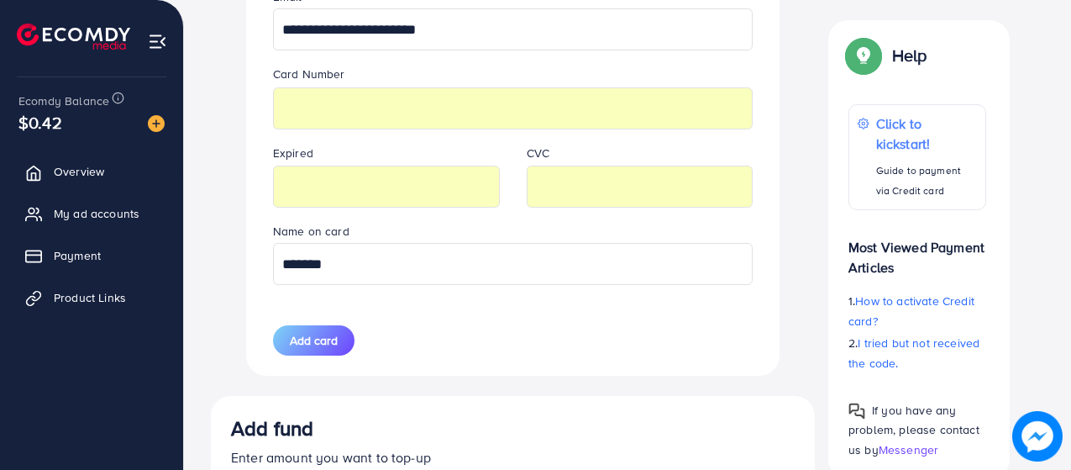
scroll to position [677, 0]
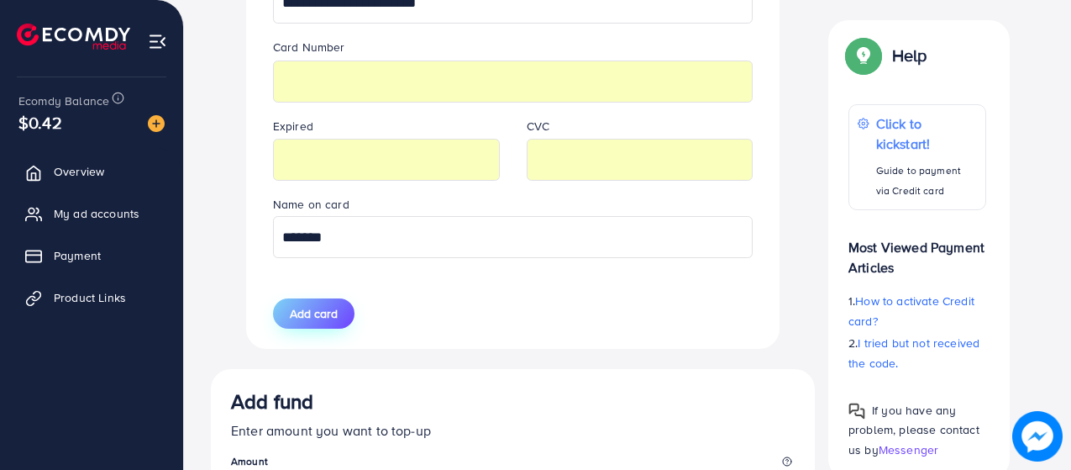
click at [335, 316] on span "Add card" at bounding box center [314, 313] width 48 height 17
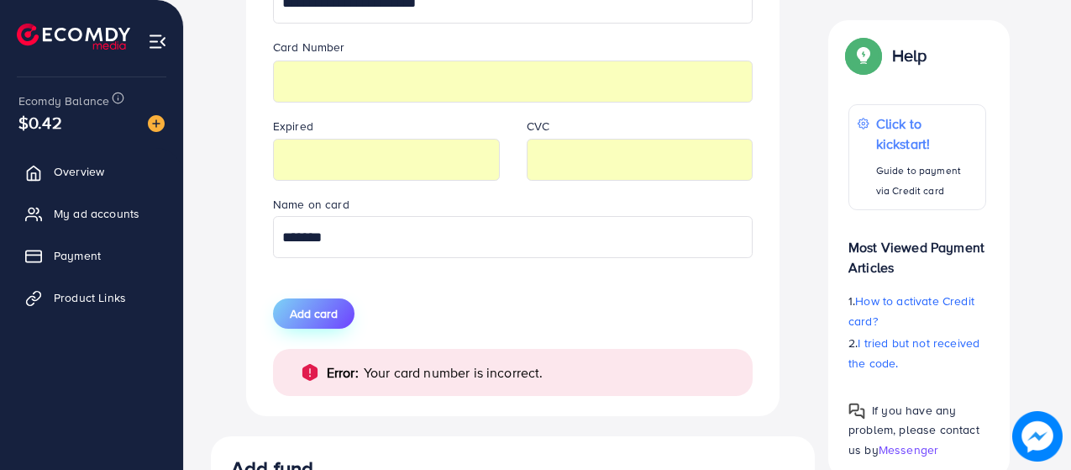
click at [335, 316] on span "Add card" at bounding box center [314, 313] width 48 height 17
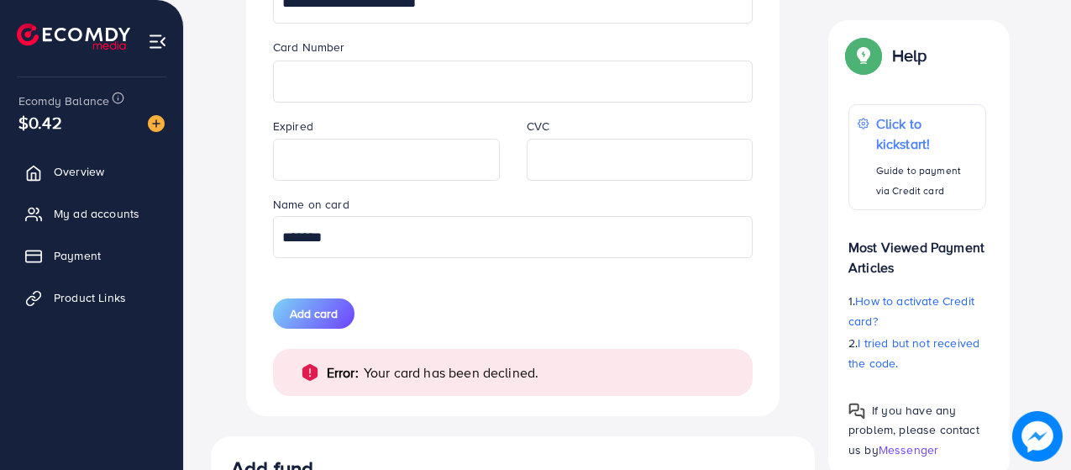
click at [329, 241] on input "*******" at bounding box center [513, 237] width 480 height 42
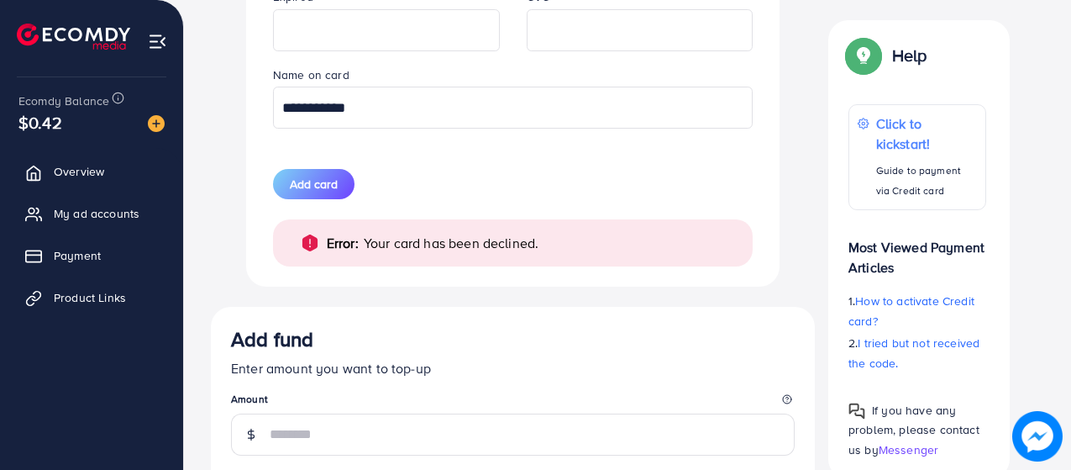
scroll to position [823, 0]
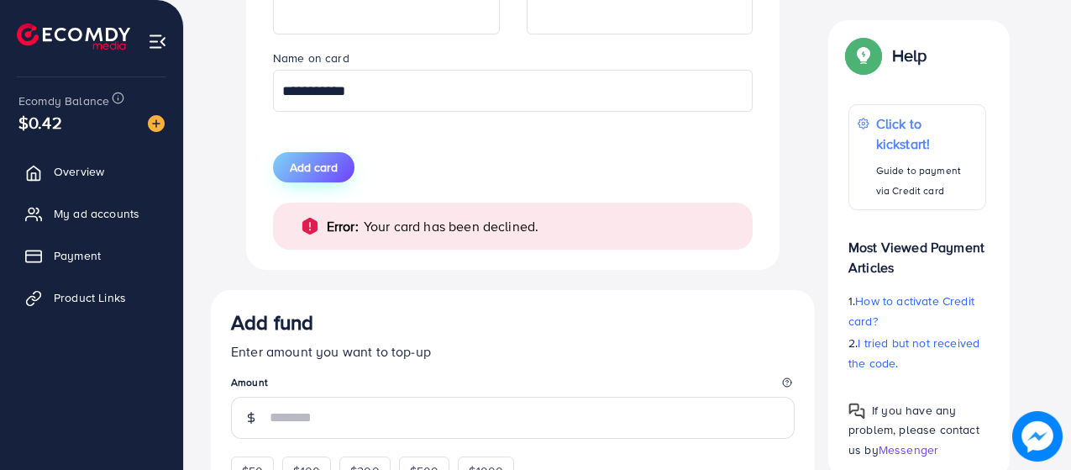
click at [303, 163] on span "Add card" at bounding box center [314, 167] width 48 height 17
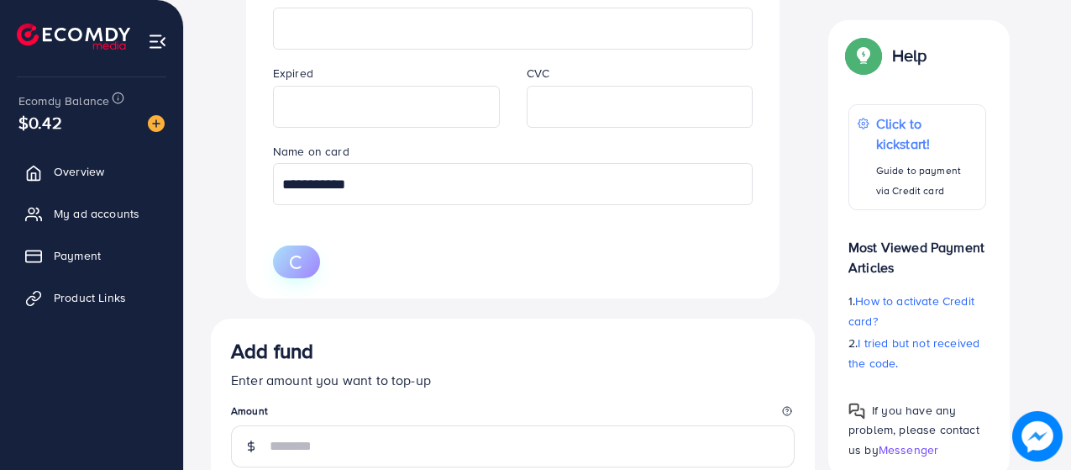
scroll to position [644, 0]
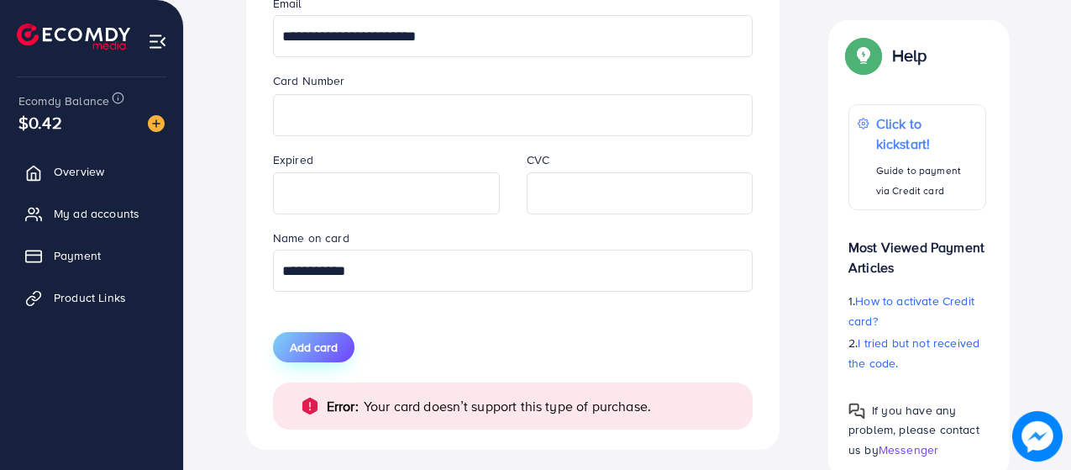
click at [307, 334] on button "Add card" at bounding box center [313, 347] width 81 height 30
click at [309, 345] on span "Add card" at bounding box center [314, 347] width 48 height 17
click at [355, 271] on input "**********" at bounding box center [513, 271] width 480 height 42
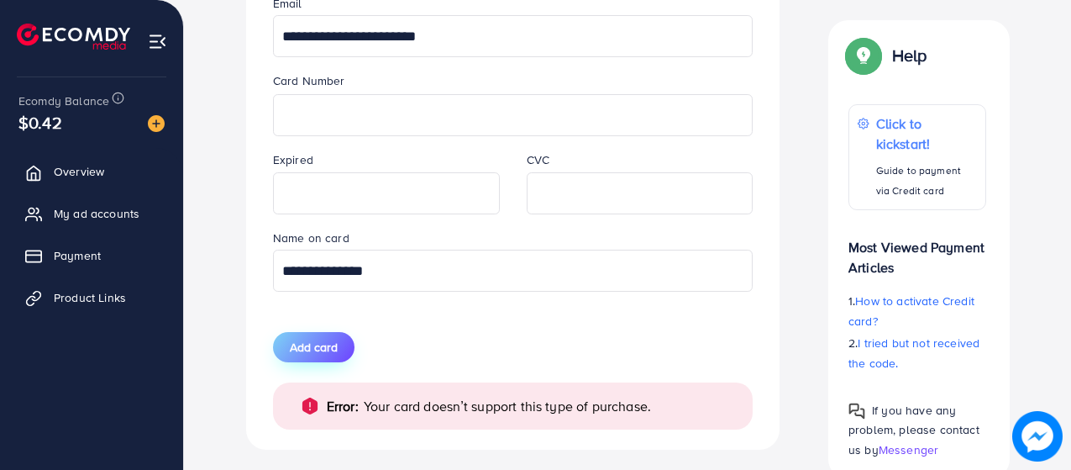
type input "**********"
click at [316, 337] on button "Add card" at bounding box center [313, 347] width 81 height 30
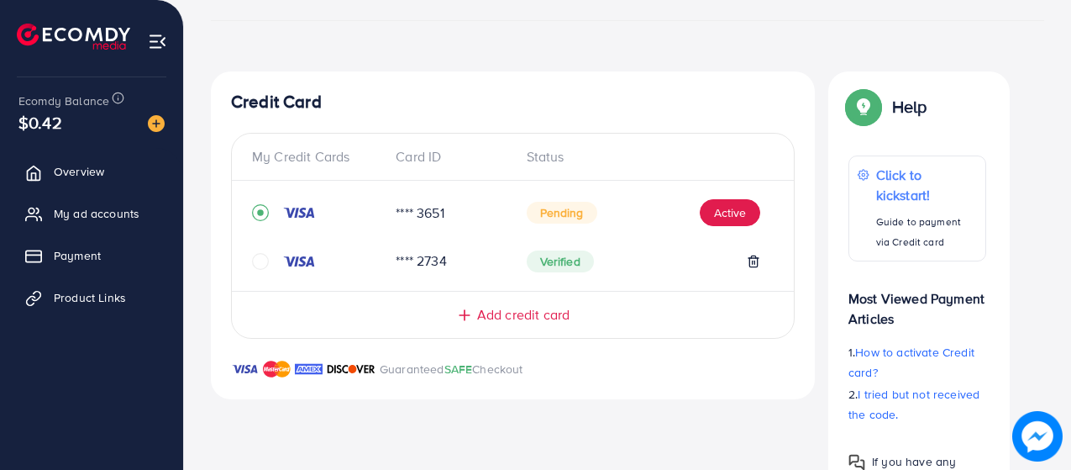
scroll to position [229, 0]
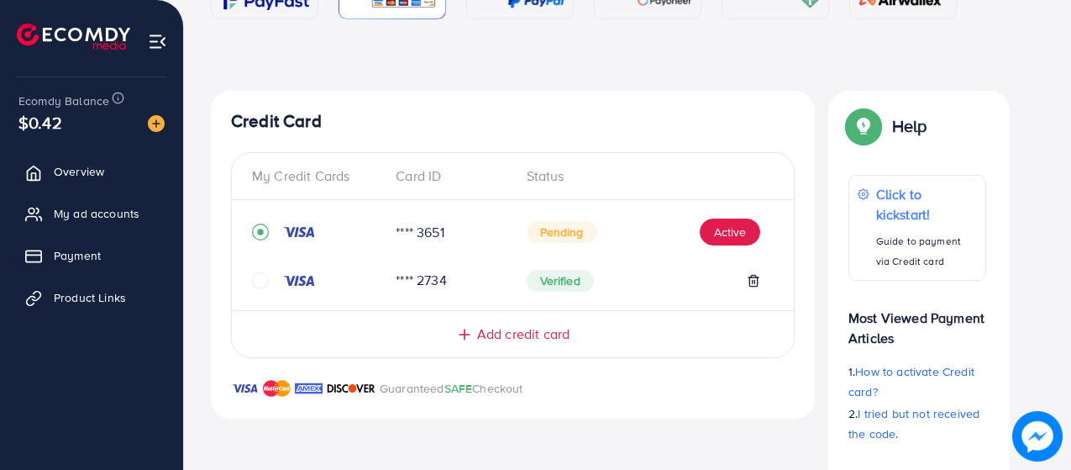
click at [722, 406] on div "Guaranteed SAFE Checkout" at bounding box center [513, 398] width 604 height 40
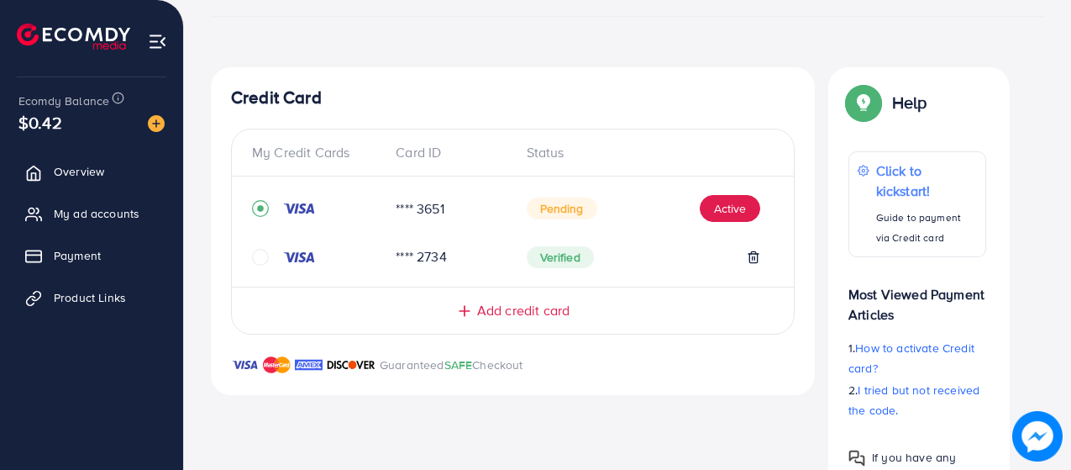
scroll to position [268, 0]
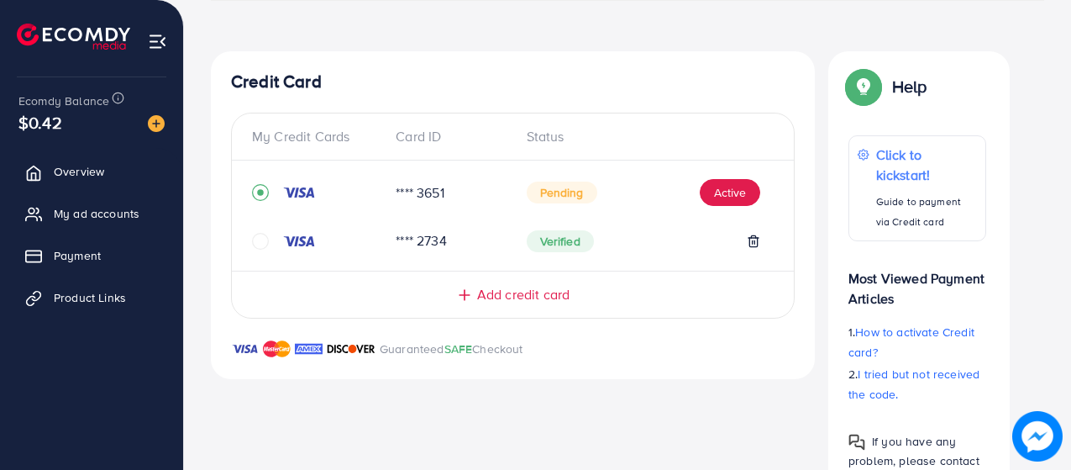
click at [554, 198] on span "Pending" at bounding box center [562, 192] width 71 height 22
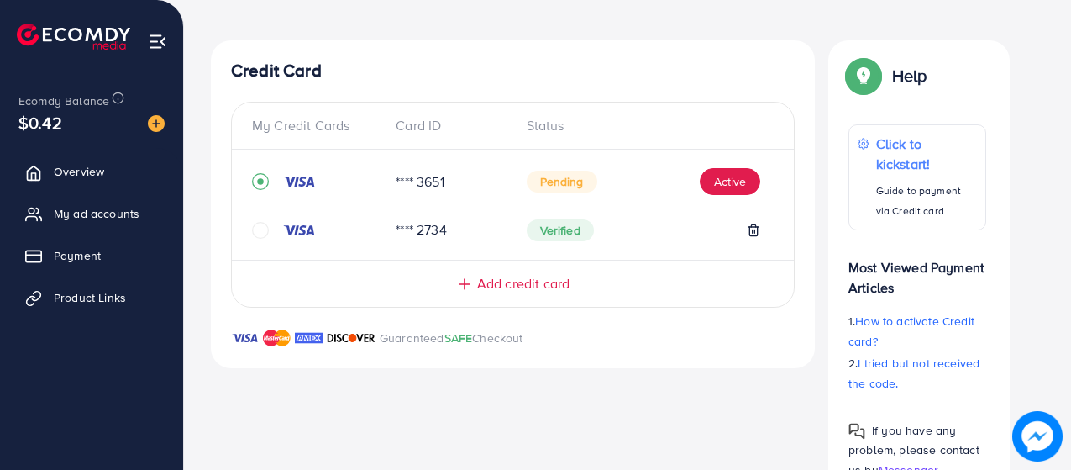
scroll to position [223, 0]
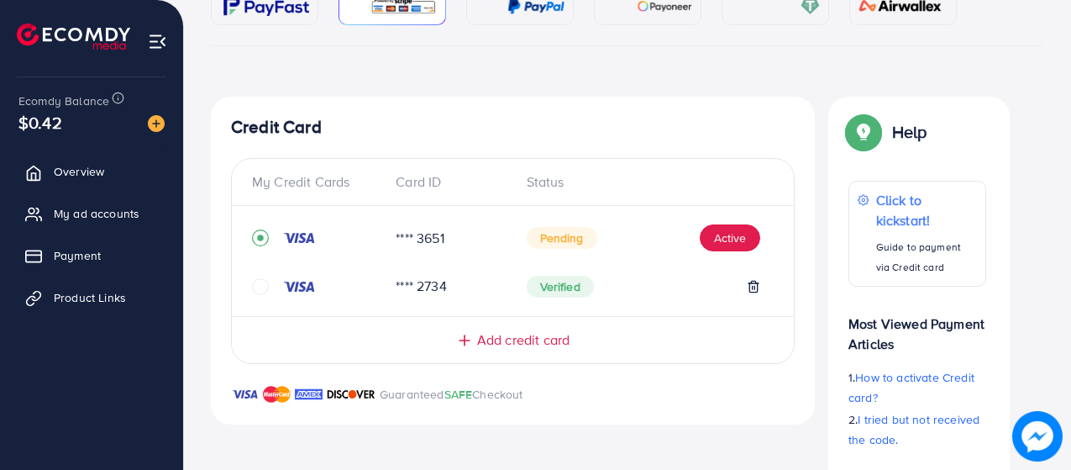
click at [360, 295] on div "**** 2734 Verified" at bounding box center [513, 286] width 522 height 33
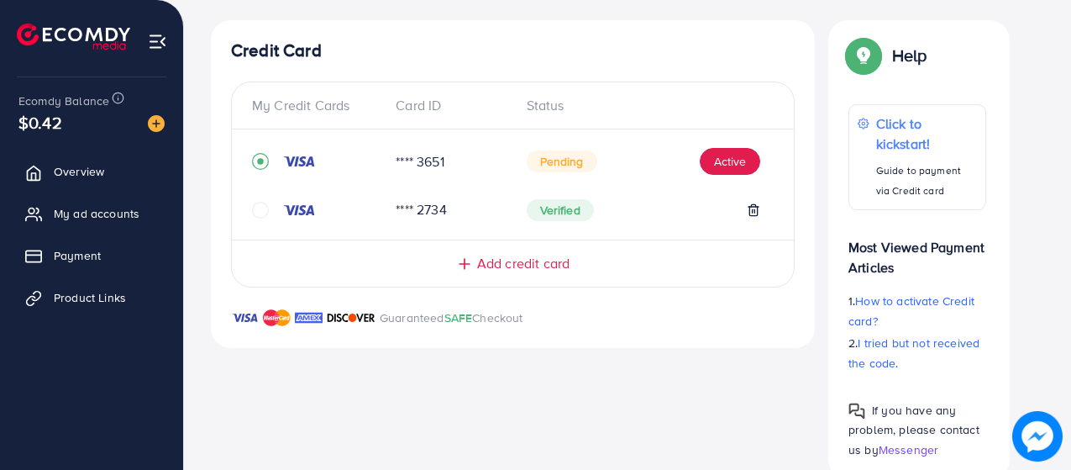
scroll to position [335, 0]
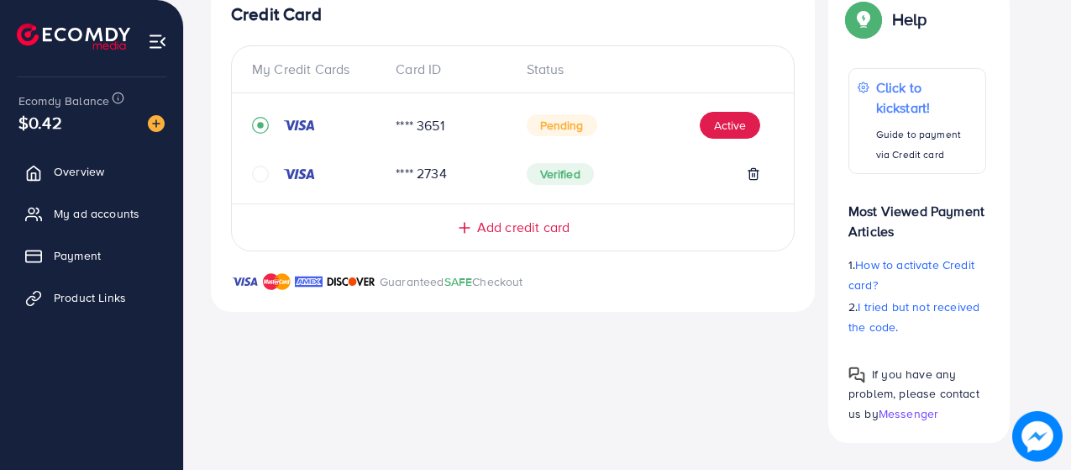
click at [253, 174] on icon "circle" at bounding box center [260, 174] width 17 height 17
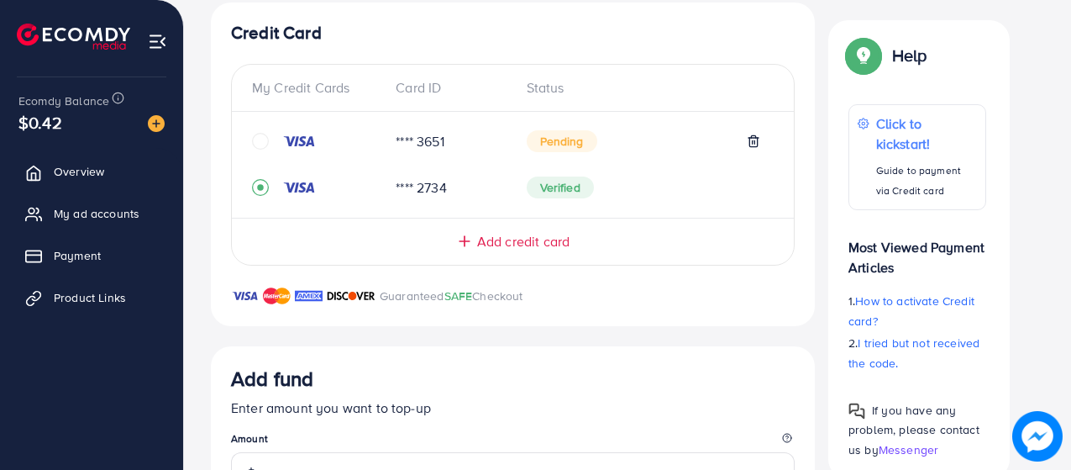
scroll to position [302, 0]
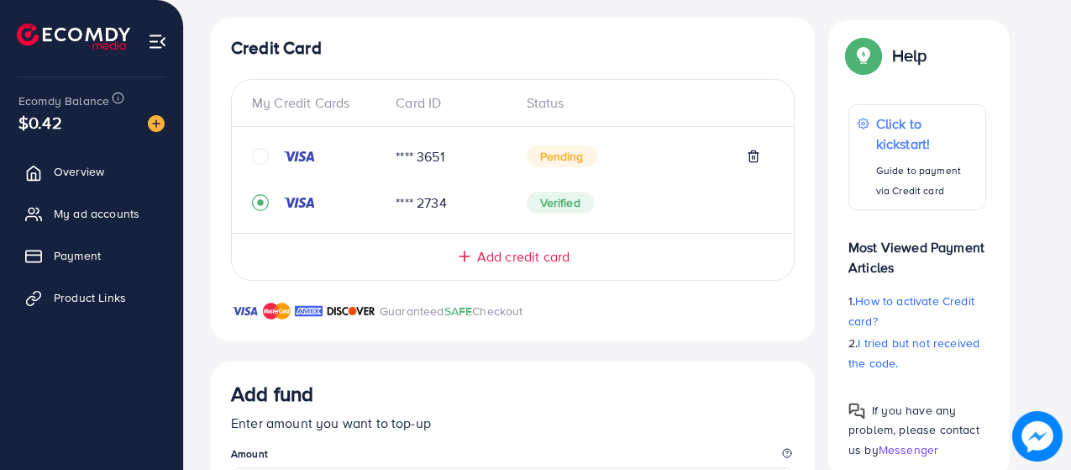
click at [560, 151] on span "Pending" at bounding box center [562, 156] width 71 height 22
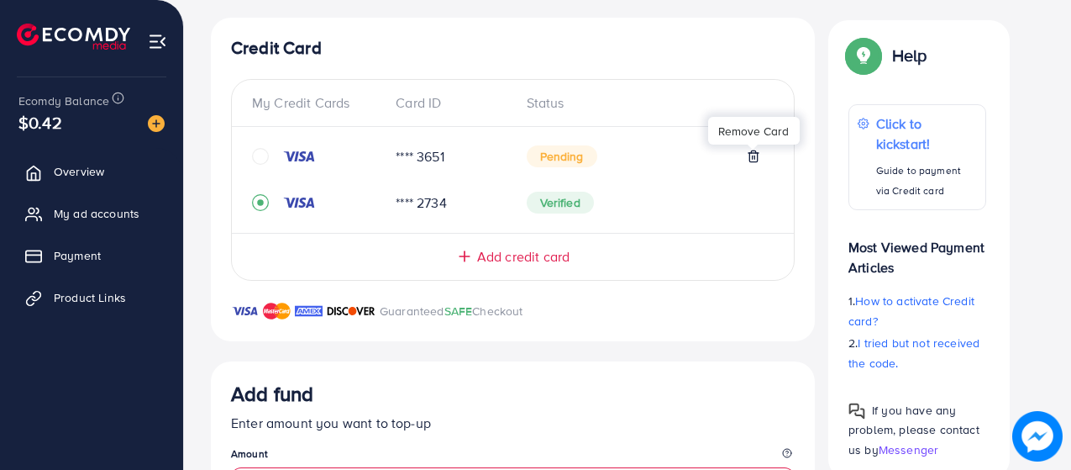
click at [753, 151] on icon at bounding box center [753, 156] width 13 height 13
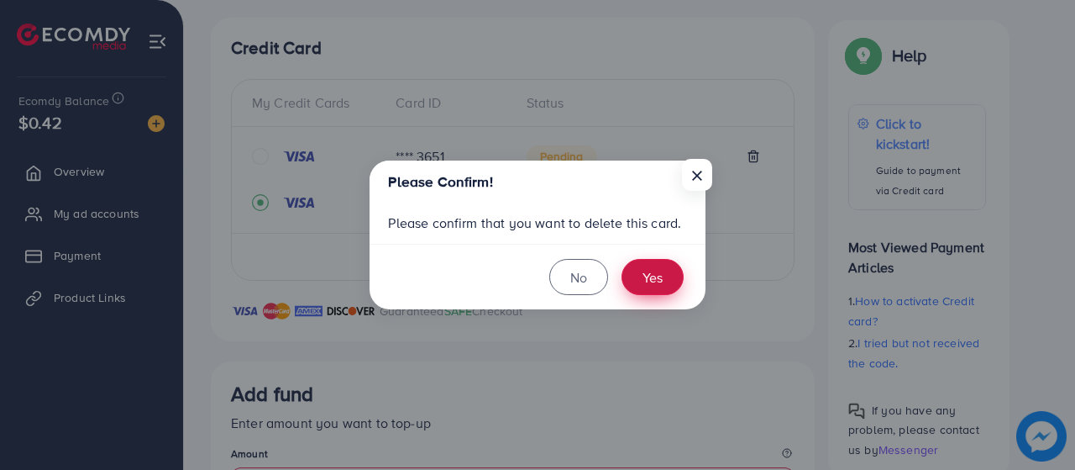
click at [661, 269] on button "Yes" at bounding box center [653, 277] width 62 height 36
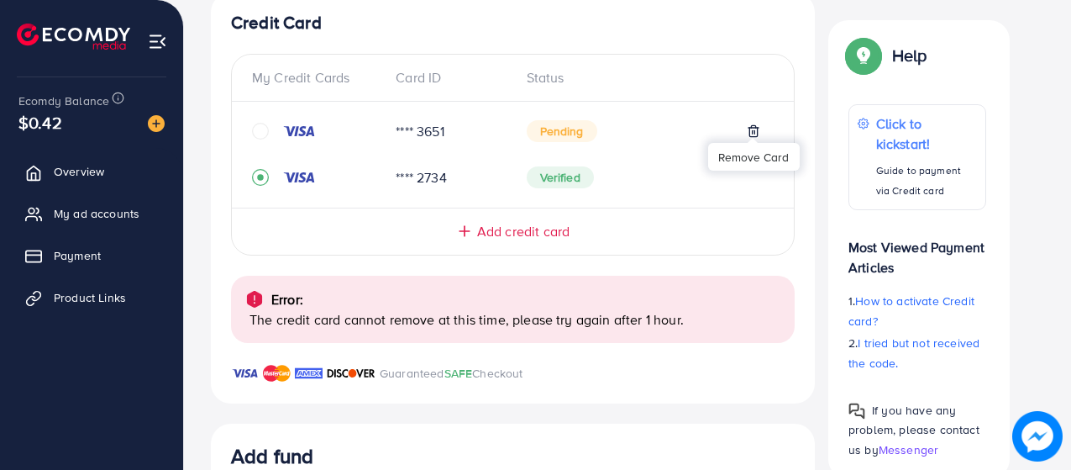
scroll to position [602, 0]
